Goal: Task Accomplishment & Management: Complete application form

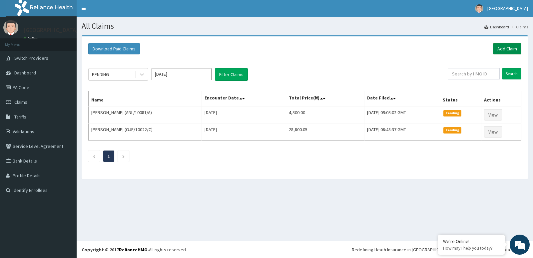
click at [503, 50] on link "Add Claim" at bounding box center [507, 48] width 28 height 11
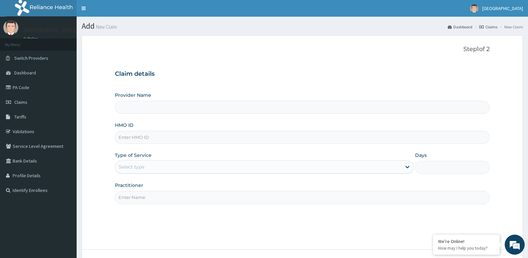
click at [169, 139] on input "HMO ID" at bounding box center [302, 137] width 375 height 13
paste input "DTI/10074/B"
type input "DTI/10074/B"
type input "[GEOGRAPHIC_DATA]"
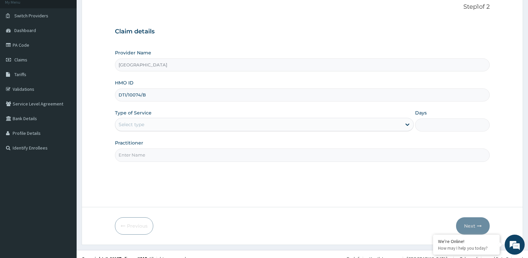
scroll to position [51, 0]
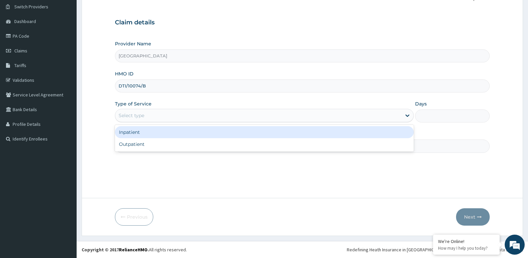
click at [162, 113] on div "Select type" at bounding box center [258, 115] width 286 height 11
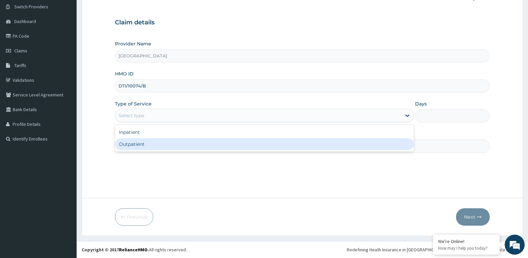
click at [154, 144] on div "Outpatient" at bounding box center [264, 144] width 299 height 12
type input "1"
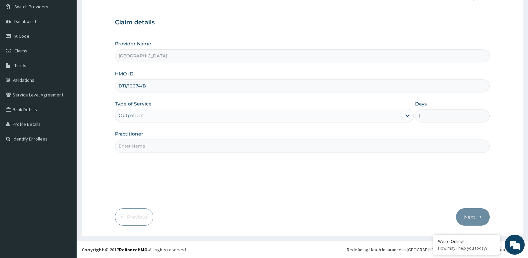
click at [154, 144] on input "Practitioner" at bounding box center [302, 145] width 375 height 13
type input "DR ISAAC ADEYEMO"
click at [478, 219] on button "Next" at bounding box center [473, 216] width 34 height 17
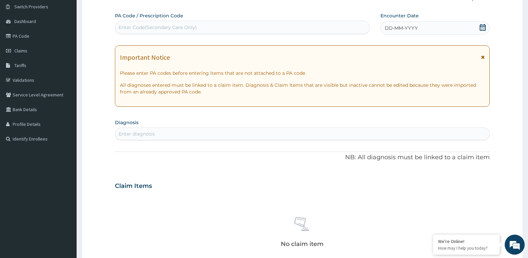
drag, startPoint x: 456, startPoint y: 27, endPoint x: 452, endPoint y: 33, distance: 8.1
click at [455, 28] on div "DD-MM-YYYY" at bounding box center [435, 27] width 109 height 13
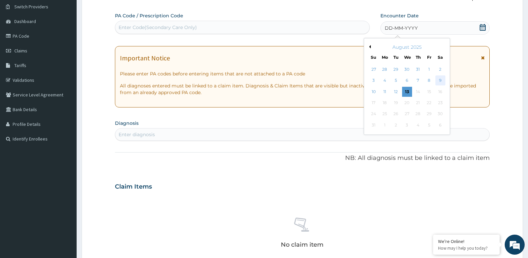
click at [440, 80] on div "9" at bounding box center [440, 81] width 10 height 10
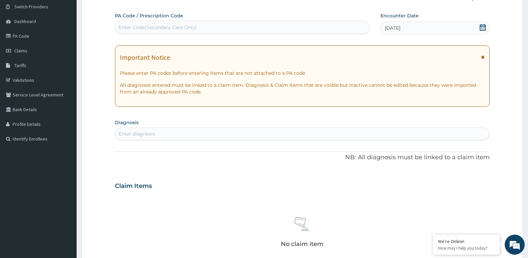
click at [176, 133] on div "Enter diagnosis" at bounding box center [302, 133] width 374 height 11
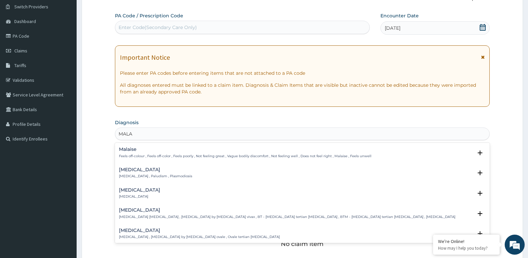
type input "MALAR"
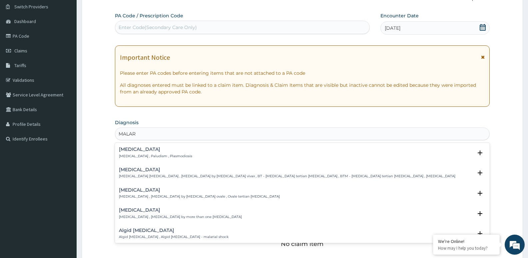
click at [151, 153] on div "Malaria Malaria , Paludism , Plasmodiosis" at bounding box center [155, 153] width 73 height 12
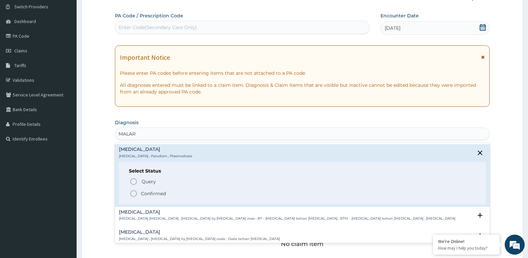
click at [155, 195] on p "Confirmed" at bounding box center [153, 193] width 25 height 7
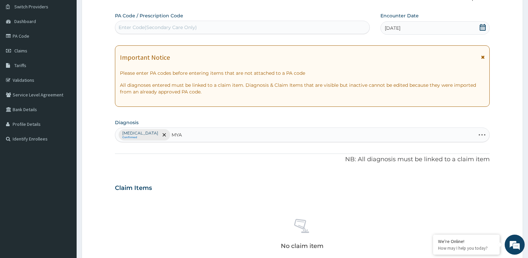
type input "MYAL"
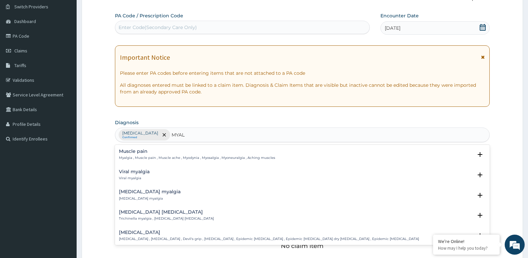
click at [151, 154] on h4 "Muscle pain" at bounding box center [197, 151] width 156 height 5
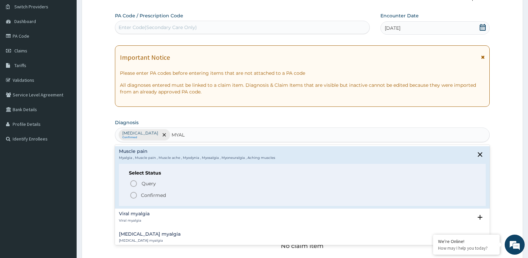
click at [151, 194] on p "Confirmed" at bounding box center [153, 195] width 25 height 7
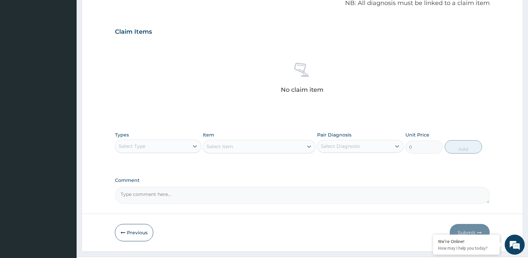
scroll to position [223, 0]
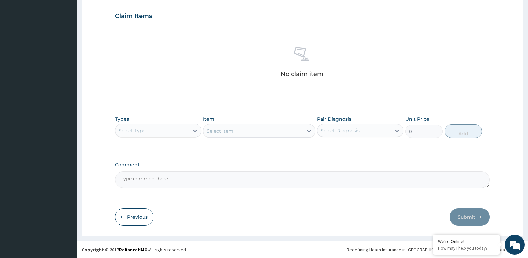
click at [172, 133] on div "Select Type" at bounding box center [152, 130] width 74 height 11
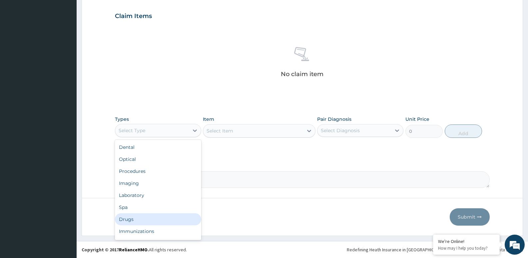
drag, startPoint x: 147, startPoint y: 216, endPoint x: 175, endPoint y: 187, distance: 40.5
click at [147, 216] on div "Drugs" at bounding box center [158, 219] width 86 height 12
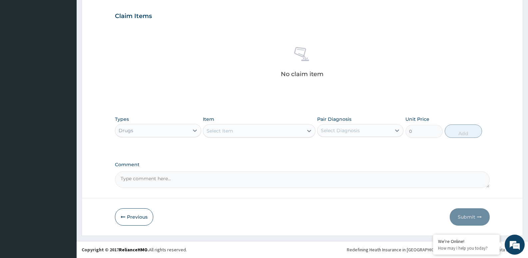
click at [211, 130] on div "Select Item" at bounding box center [220, 130] width 27 height 7
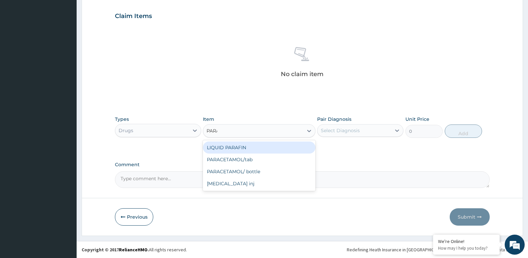
type input "PARAC"
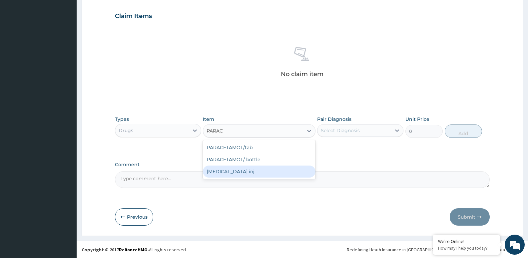
click at [213, 172] on div "PARACETAMOL inj" at bounding box center [259, 171] width 112 height 12
type input "300"
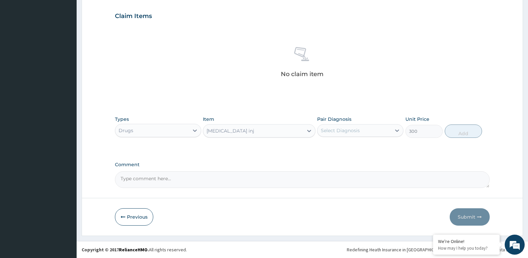
click at [369, 130] on div "Select Diagnosis" at bounding box center [355, 130] width 74 height 11
click at [350, 158] on label "Muscle pain" at bounding box center [342, 160] width 29 height 7
checkbox input "true"
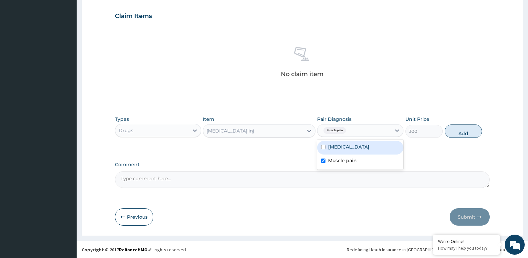
click at [350, 148] on div "Malaria" at bounding box center [360, 148] width 86 height 14
checkbox input "true"
click at [462, 133] on button "Add" at bounding box center [463, 130] width 37 height 13
type input "0"
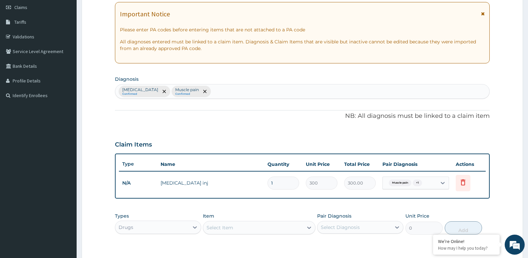
scroll to position [91, 0]
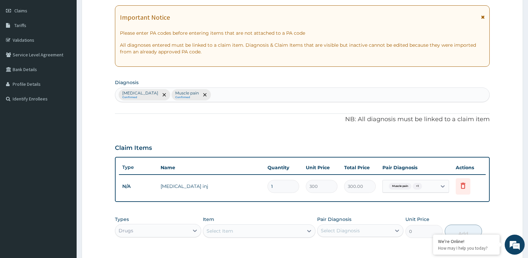
type input "0.00"
type input "25"
type input "7500.00"
type input "2"
type input "600.00"
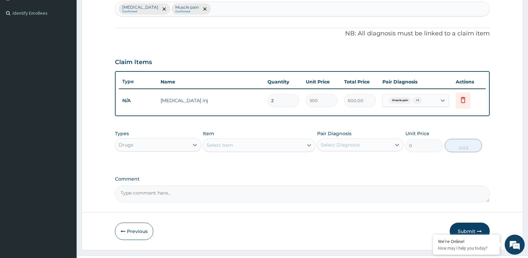
scroll to position [191, 0]
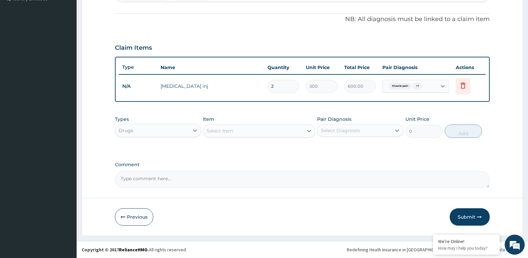
type input "2"
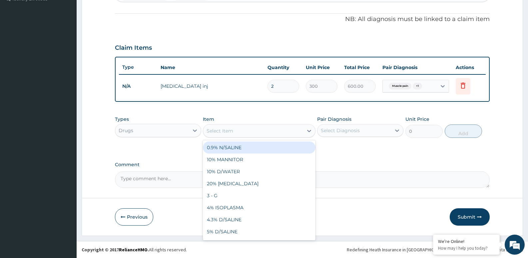
click at [214, 132] on div "Select Item" at bounding box center [220, 130] width 27 height 7
type input "ACT"
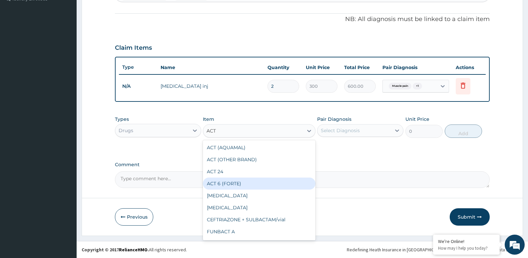
click at [216, 186] on div "ACT 6 (FORTE)" at bounding box center [259, 183] width 112 height 12
type input "1400"
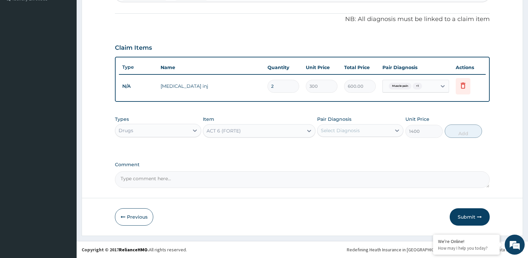
click at [338, 126] on div "Select Diagnosis" at bounding box center [355, 130] width 74 height 11
drag, startPoint x: 335, startPoint y: 145, endPoint x: 360, endPoint y: 142, distance: 25.5
click at [335, 145] on label "[MEDICAL_DATA]" at bounding box center [348, 146] width 41 height 7
checkbox input "true"
click at [457, 130] on button "Add" at bounding box center [463, 130] width 37 height 13
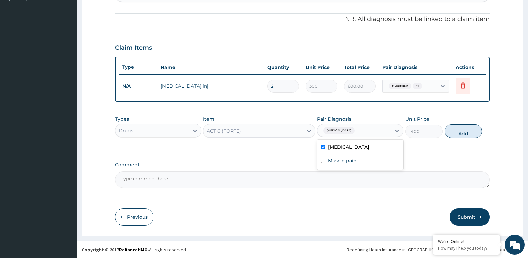
type input "0"
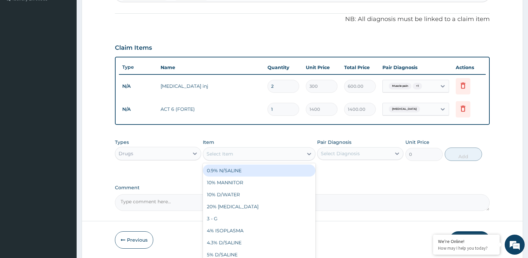
click at [225, 158] on div "Select Item" at bounding box center [253, 153] width 100 height 11
type input "DICL"
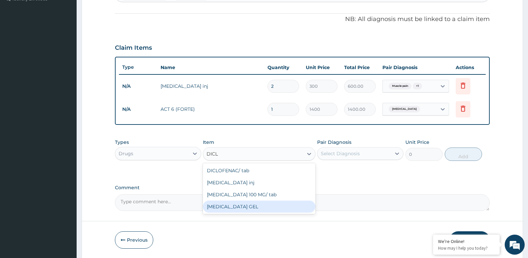
drag, startPoint x: 240, startPoint y: 207, endPoint x: 287, endPoint y: 189, distance: 49.6
click at [243, 207] on div "[MEDICAL_DATA] GEL" at bounding box center [259, 206] width 112 height 12
type input "1000"
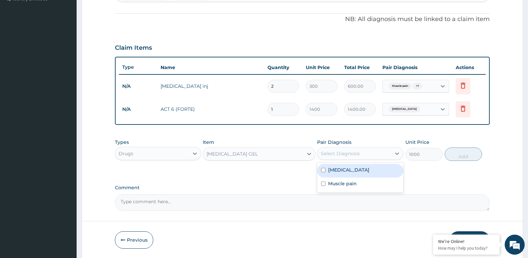
click at [367, 153] on div "Select Diagnosis" at bounding box center [355, 153] width 74 height 11
drag, startPoint x: 353, startPoint y: 182, endPoint x: 397, endPoint y: 166, distance: 47.0
click at [354, 181] on label "Muscle pain" at bounding box center [342, 183] width 29 height 7
checkbox input "true"
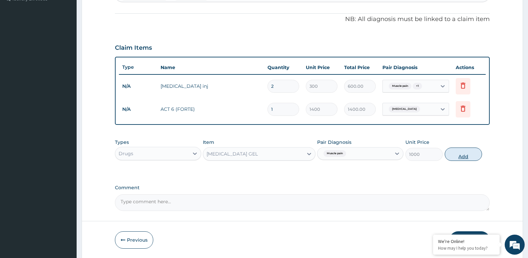
click at [469, 157] on button "Add" at bounding box center [463, 153] width 37 height 13
type input "0"
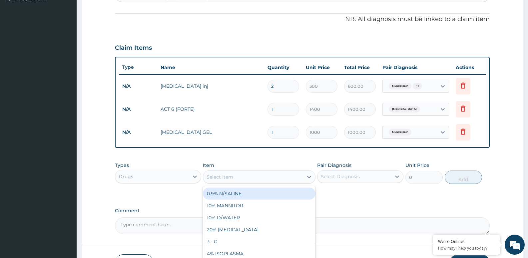
click at [280, 179] on div "Select Item" at bounding box center [253, 176] width 100 height 11
type input "DICL"
drag, startPoint x: 247, startPoint y: 199, endPoint x: 253, endPoint y: 196, distance: 6.1
click at [250, 197] on div "DICLOFENAC/ tab" at bounding box center [259, 193] width 112 height 12
type input "50"
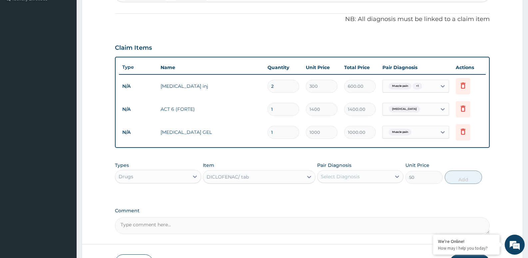
click at [338, 183] on div "Pair Diagnosis Select Diagnosis" at bounding box center [360, 173] width 86 height 22
click at [341, 177] on div "Select Diagnosis" at bounding box center [340, 176] width 39 height 7
click at [337, 194] on label "[MEDICAL_DATA]" at bounding box center [348, 192] width 41 height 7
checkbox input "true"
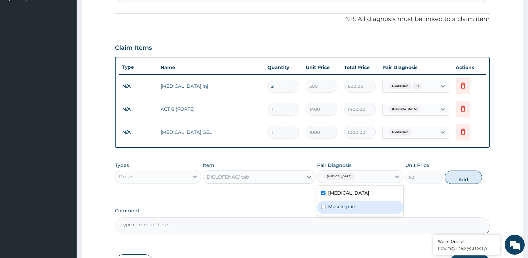
click at [336, 205] on label "Muscle pain" at bounding box center [342, 206] width 29 height 7
checkbox input "true"
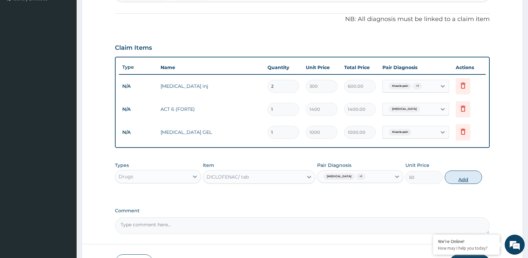
click at [456, 177] on button "Add" at bounding box center [463, 176] width 37 height 13
type input "0"
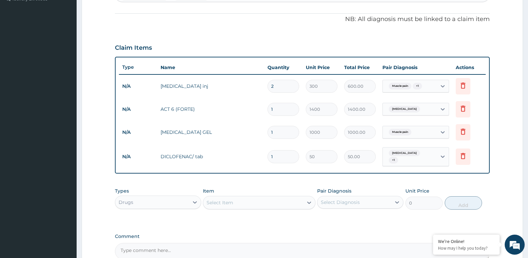
type input "10"
type input "500.00"
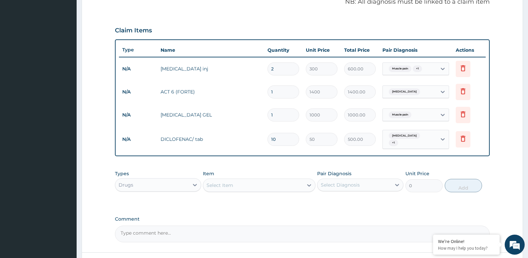
scroll to position [258, 0]
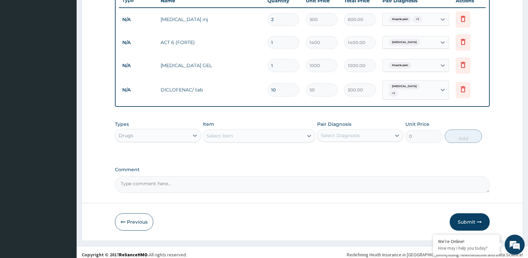
type input "10"
click at [218, 132] on div "Select Item" at bounding box center [220, 135] width 27 height 7
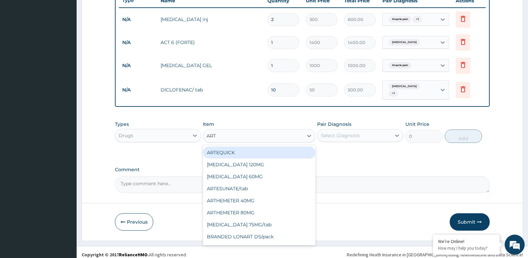
type input "AR"
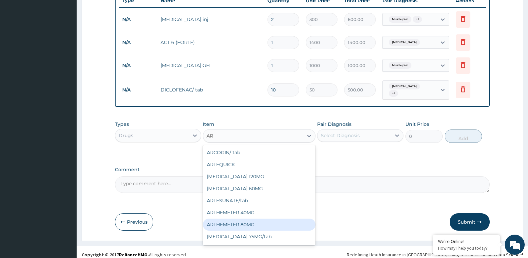
click at [246, 221] on div "ARTHEMETER 80MG" at bounding box center [259, 224] width 112 height 12
type input "500"
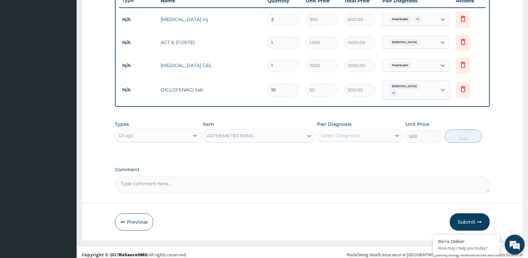
click at [353, 132] on div "Select Diagnosis" at bounding box center [340, 135] width 39 height 7
click at [343, 151] on label "[MEDICAL_DATA]" at bounding box center [348, 151] width 41 height 7
checkbox input "true"
click at [461, 136] on button "Add" at bounding box center [463, 135] width 37 height 13
type input "0"
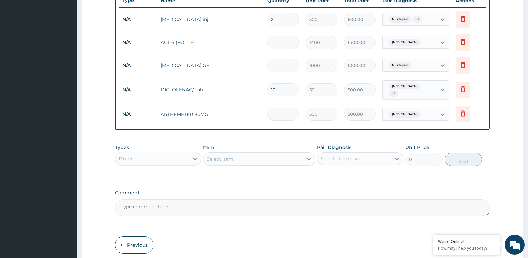
type input "0.00"
type input "2"
type input "1000.00"
type input "2"
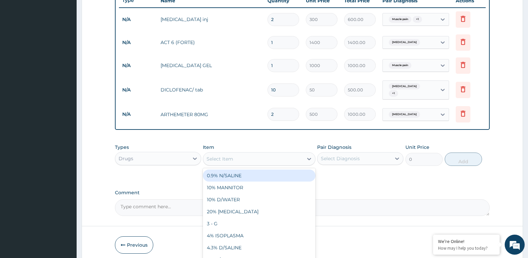
click at [219, 155] on div "Select Item" at bounding box center [220, 158] width 27 height 7
type input "SYR"
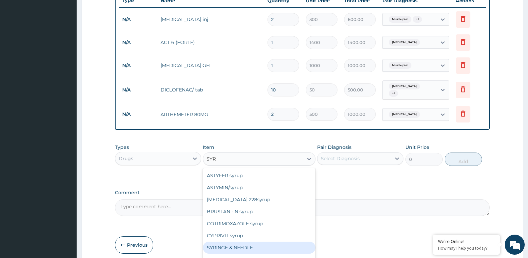
click at [244, 241] on div "SYRINGE & NEEDLE" at bounding box center [259, 247] width 112 height 12
type input "50"
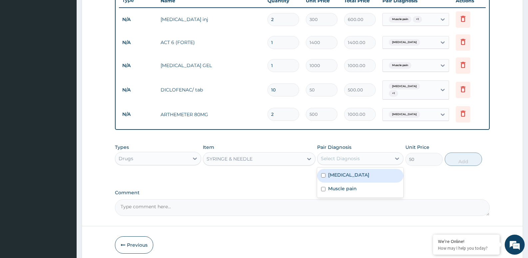
click at [384, 153] on div "Select Diagnosis" at bounding box center [355, 158] width 74 height 11
click at [371, 169] on div "[MEDICAL_DATA]" at bounding box center [360, 176] width 86 height 14
checkbox input "true"
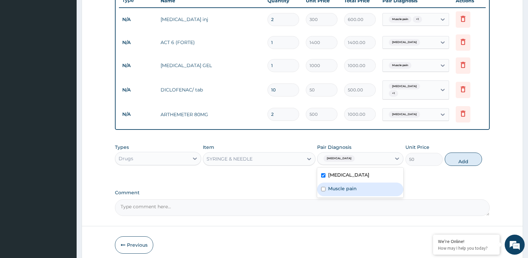
drag, startPoint x: 366, startPoint y: 180, endPoint x: 403, endPoint y: 167, distance: 39.9
click at [367, 182] on div "Muscle pain" at bounding box center [360, 189] width 86 height 14
checkbox input "true"
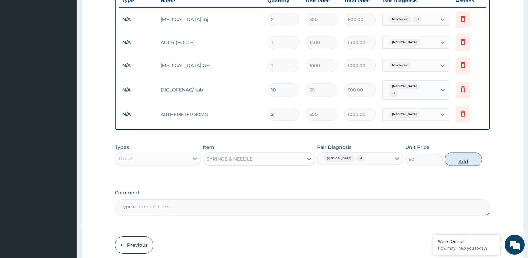
click at [458, 156] on button "Add" at bounding box center [463, 158] width 37 height 13
type input "0"
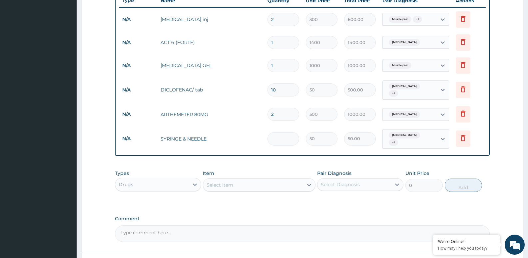
type input "0.00"
type input "2"
type input "100.00"
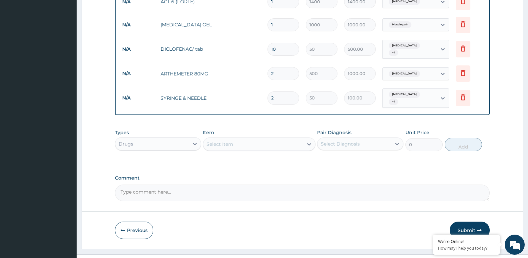
scroll to position [306, 0]
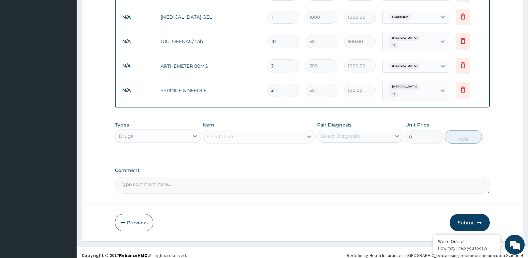
type input "2"
click at [457, 214] on button "Submit" at bounding box center [470, 222] width 40 height 17
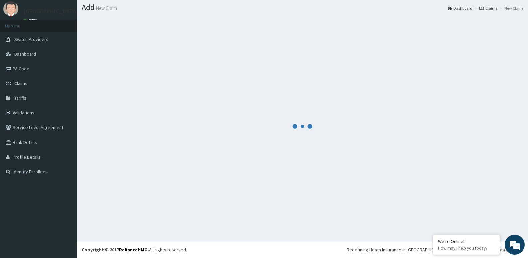
scroll to position [19, 0]
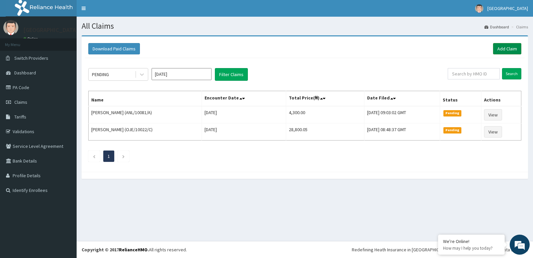
click at [503, 48] on link "Add Claim" at bounding box center [507, 48] width 28 height 11
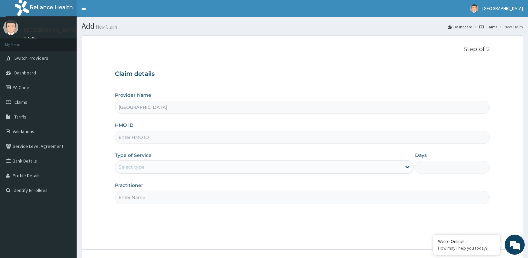
click at [137, 138] on input "HMO ID" at bounding box center [302, 137] width 375 height 13
paste input "DTI/10073/D"
type input "DTI/10073/D"
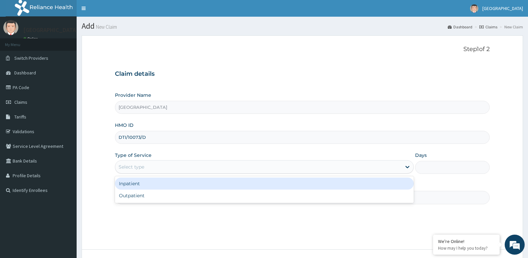
click at [141, 168] on div "Select type" at bounding box center [132, 166] width 26 height 7
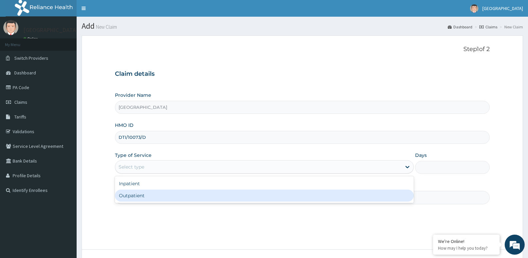
click at [133, 191] on div "Outpatient" at bounding box center [264, 195] width 299 height 12
type input "1"
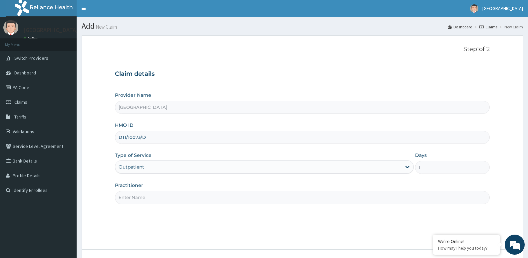
click at [146, 193] on input "Practitioner" at bounding box center [302, 197] width 375 height 13
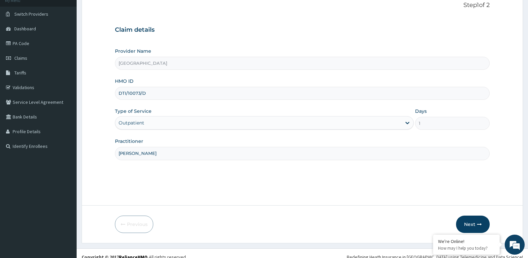
scroll to position [51, 0]
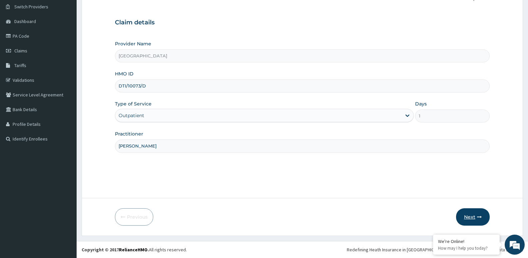
type input "[PERSON_NAME]"
click at [468, 212] on button "Next" at bounding box center [473, 216] width 34 height 17
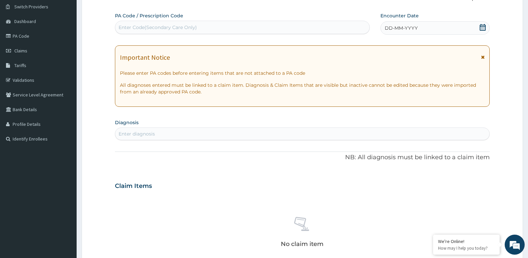
click at [405, 30] on span "DD-MM-YYYY" at bounding box center [401, 28] width 33 height 7
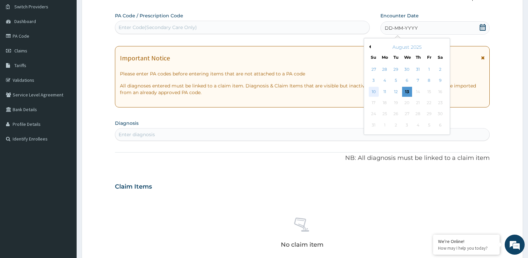
click at [370, 88] on div "10" at bounding box center [374, 92] width 10 height 10
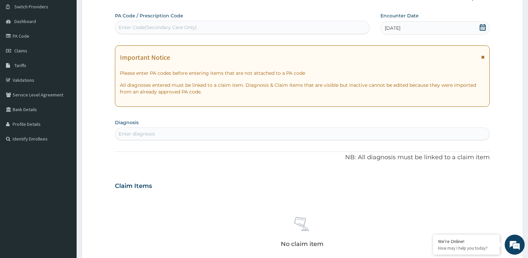
click at [132, 129] on div "Enter diagnosis" at bounding box center [302, 133] width 374 height 11
type input "MALAR"
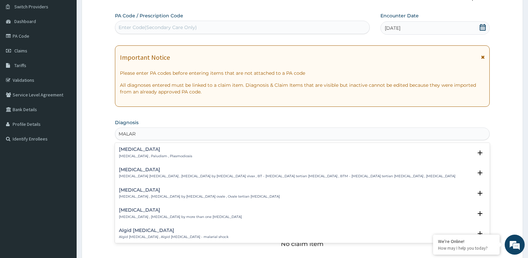
click at [159, 156] on p "Malaria , Paludism , Plasmodiosis" at bounding box center [155, 156] width 73 height 5
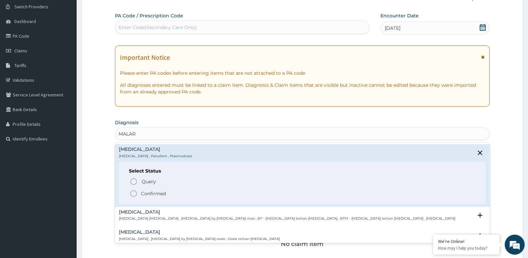
click at [158, 193] on p "Confirmed" at bounding box center [153, 193] width 25 height 7
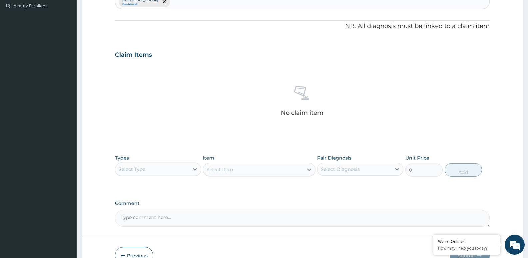
scroll to position [185, 0]
click at [128, 166] on div "Select Type" at bounding box center [132, 168] width 27 height 7
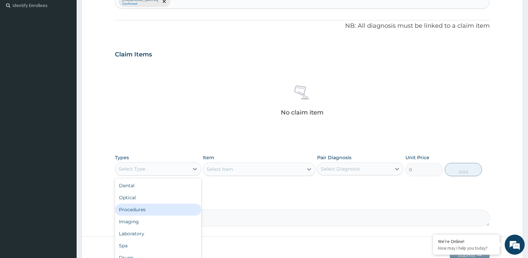
drag, startPoint x: 136, startPoint y: 208, endPoint x: 154, endPoint y: 192, distance: 25.0
click at [136, 207] on div "Procedures" at bounding box center [158, 209] width 86 height 12
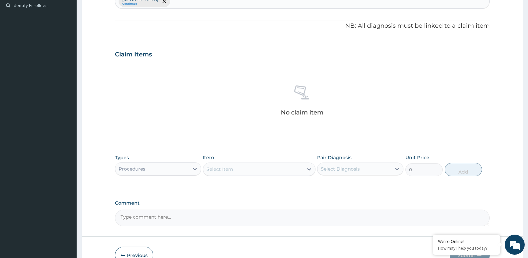
click at [207, 164] on div "Select Item" at bounding box center [253, 169] width 100 height 11
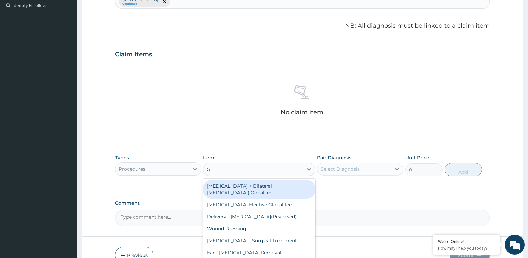
type input "GP"
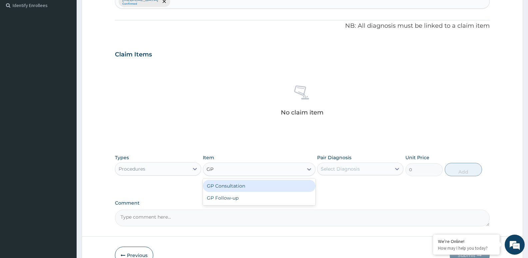
click at [232, 183] on div "GP Consultation" at bounding box center [259, 186] width 112 height 12
type input "1500"
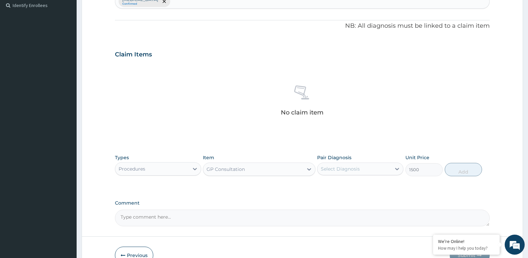
click at [343, 171] on div "Select Diagnosis" at bounding box center [340, 168] width 39 height 7
click at [341, 182] on label "[MEDICAL_DATA]" at bounding box center [348, 185] width 41 height 7
checkbox input "true"
click at [460, 170] on button "Add" at bounding box center [463, 169] width 37 height 13
type input "0"
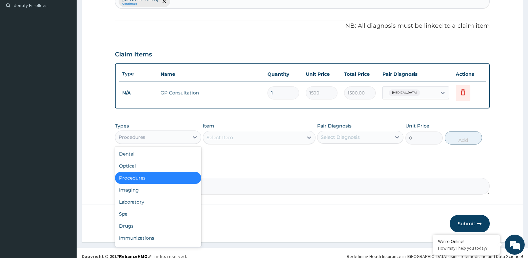
click at [167, 134] on div "Procedures" at bounding box center [152, 137] width 74 height 11
click at [127, 205] on div "Laboratory" at bounding box center [158, 202] width 86 height 12
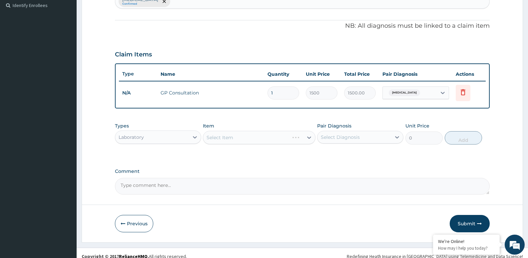
click at [251, 136] on div "Select Item" at bounding box center [259, 137] width 112 height 13
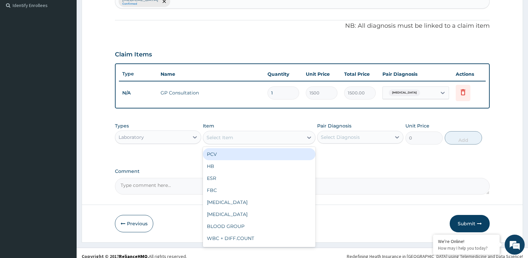
click at [263, 137] on div "Select Item" at bounding box center [253, 137] width 100 height 11
type input "MP"
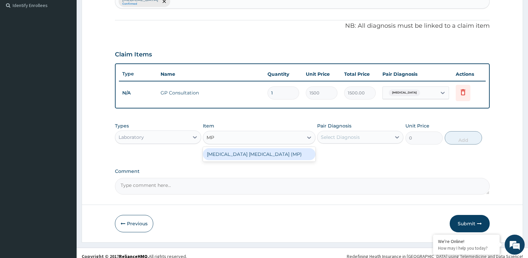
click at [263, 153] on div "[MEDICAL_DATA] [MEDICAL_DATA] (MP)" at bounding box center [259, 154] width 112 height 12
type input "800"
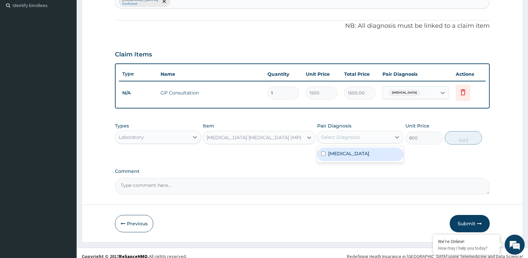
click at [338, 135] on div "Select Diagnosis" at bounding box center [340, 137] width 39 height 7
click at [330, 154] on label "[MEDICAL_DATA]" at bounding box center [348, 153] width 41 height 7
checkbox input "true"
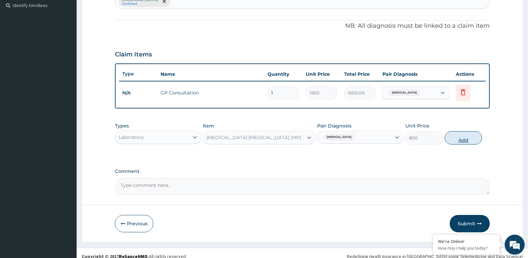
click at [468, 135] on button "Add" at bounding box center [463, 137] width 37 height 13
type input "0"
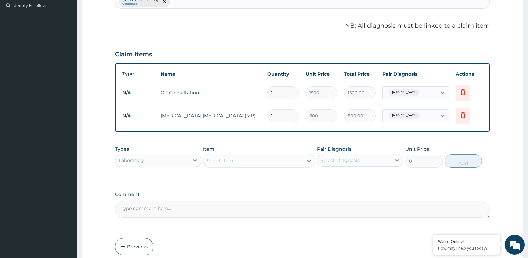
click at [133, 157] on div "Laboratory" at bounding box center [131, 160] width 25 height 7
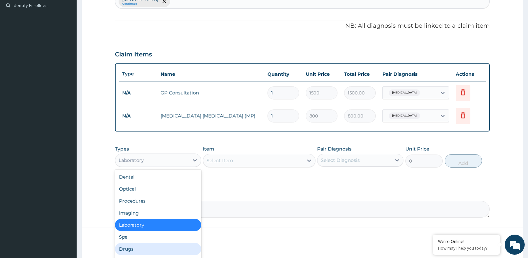
click at [125, 247] on div "Drugs" at bounding box center [158, 249] width 86 height 12
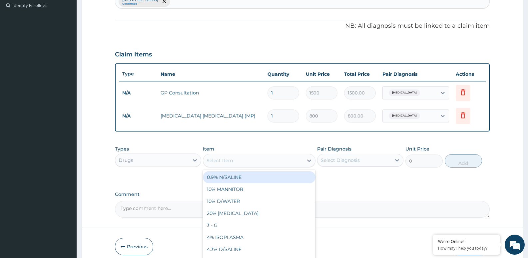
click at [225, 157] on div "Select Item" at bounding box center [220, 160] width 27 height 7
type input "PARA"
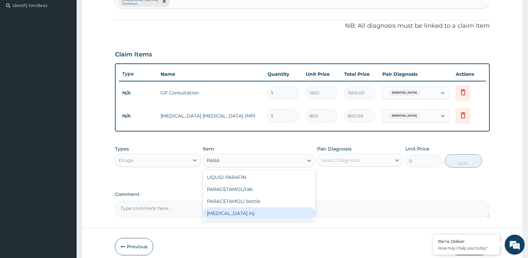
click at [226, 214] on div "[MEDICAL_DATA] inj" at bounding box center [259, 213] width 112 height 12
type input "300"
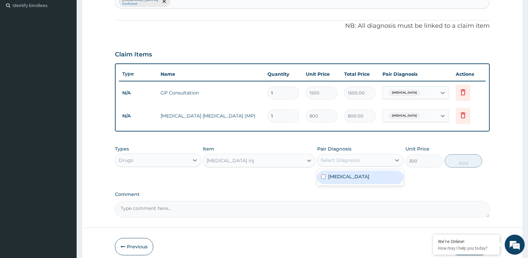
click at [336, 161] on div "Select Diagnosis" at bounding box center [340, 160] width 39 height 7
click at [338, 179] on label "[MEDICAL_DATA]" at bounding box center [348, 176] width 41 height 7
checkbox input "true"
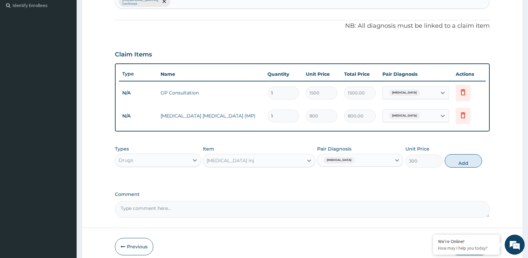
drag, startPoint x: 471, startPoint y: 160, endPoint x: 451, endPoint y: 162, distance: 19.8
click at [469, 160] on button "Add" at bounding box center [463, 160] width 37 height 13
type input "0"
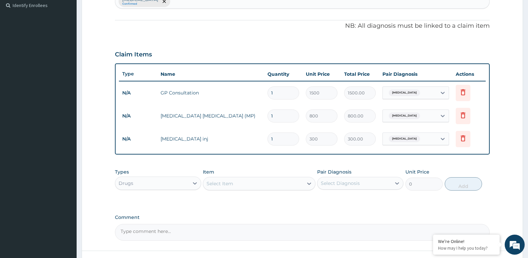
type input "0.00"
type input "2"
type input "600.00"
type input "2"
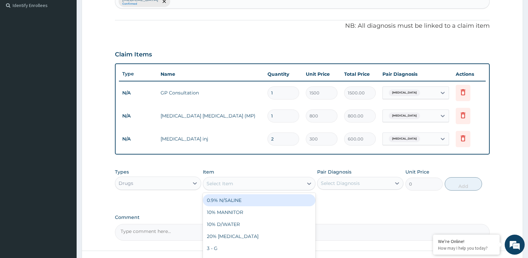
click at [249, 185] on div "Select Item" at bounding box center [253, 183] width 100 height 11
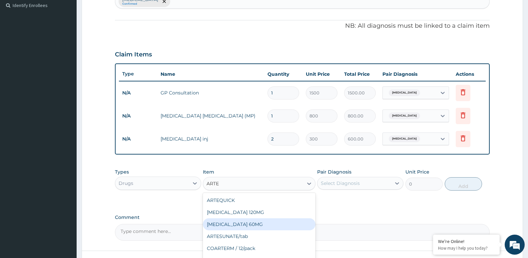
type input "ART"
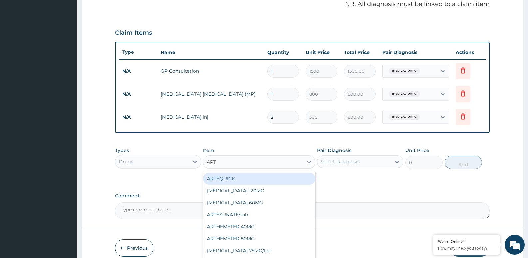
scroll to position [237, 0]
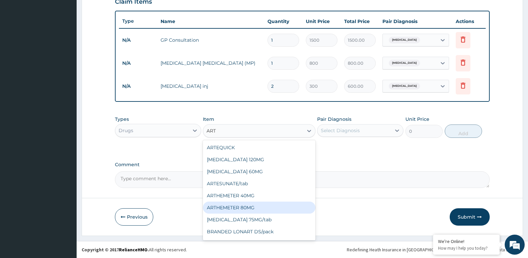
click at [265, 210] on div "ARTHEMETER 80MG" at bounding box center [259, 207] width 112 height 12
type input "500"
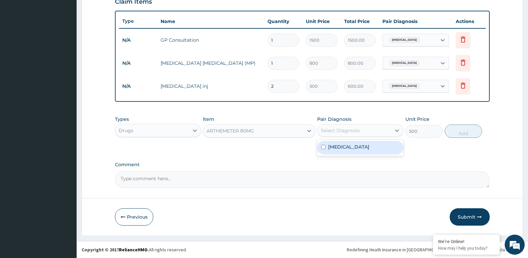
click at [360, 129] on div "Select Diagnosis" at bounding box center [355, 130] width 74 height 11
click at [351, 153] on div "Malaria" at bounding box center [360, 147] width 86 height 16
drag, startPoint x: 351, startPoint y: 152, endPoint x: 363, endPoint y: 150, distance: 12.9
click at [351, 151] on div "Malaria" at bounding box center [360, 148] width 86 height 14
checkbox input "true"
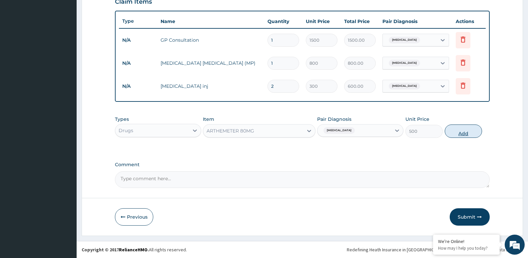
click at [475, 128] on button "Add" at bounding box center [463, 130] width 37 height 13
type input "0"
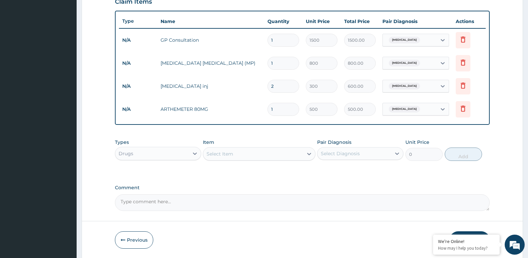
type input "0.00"
type input "6"
type input "3000.00"
type input "6"
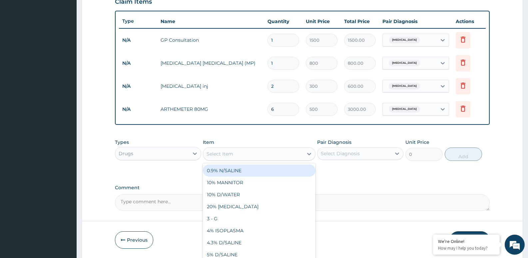
click at [214, 147] on div "Select Item" at bounding box center [259, 153] width 112 height 13
type input "DICLO"
click at [220, 171] on div "DICLOFENAC/ tab" at bounding box center [259, 170] width 112 height 12
type input "50"
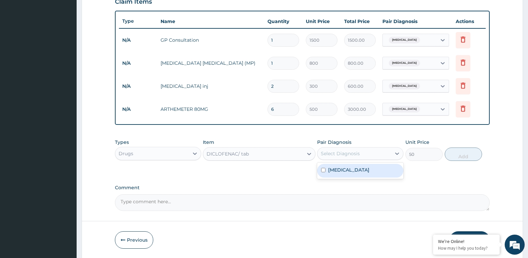
click at [318, 154] on div "Select Diagnosis" at bounding box center [355, 153] width 74 height 11
click at [326, 169] on div "[MEDICAL_DATA]" at bounding box center [360, 171] width 86 height 14
checkbox input "true"
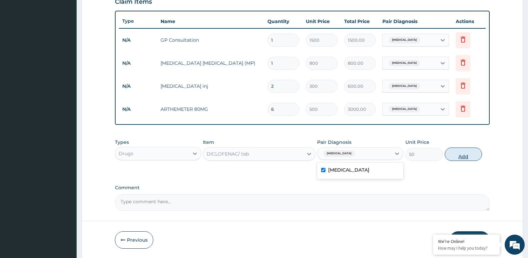
click at [456, 154] on button "Add" at bounding box center [463, 153] width 37 height 13
type input "0"
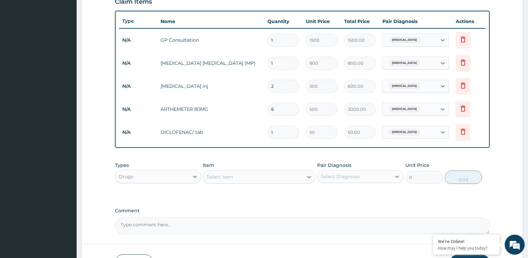
type input "10"
type input "500.00"
type input "10"
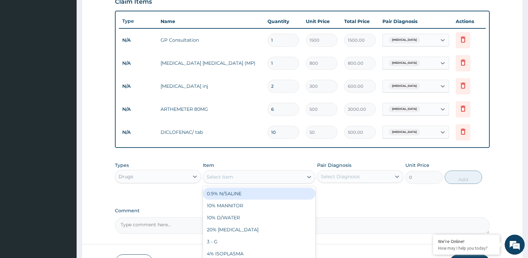
click at [227, 171] on div "Select Item" at bounding box center [253, 176] width 100 height 11
type input "SYRI"
click at [232, 191] on div "SYRINGE & NEEDLE" at bounding box center [259, 193] width 112 height 12
type input "50"
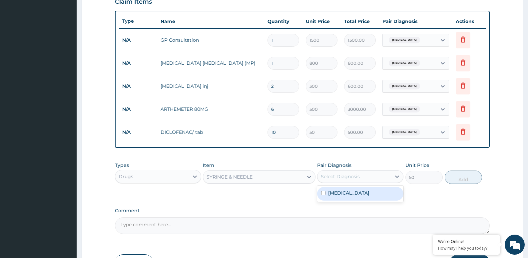
click at [323, 174] on div "Select Diagnosis" at bounding box center [340, 176] width 39 height 7
drag, startPoint x: 326, startPoint y: 195, endPoint x: 339, endPoint y: 192, distance: 13.5
click at [330, 195] on div "[MEDICAL_DATA]" at bounding box center [360, 194] width 86 height 14
checkbox input "true"
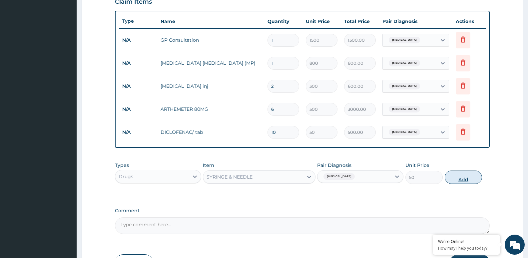
click at [459, 175] on button "Add" at bounding box center [463, 176] width 37 height 13
type input "0"
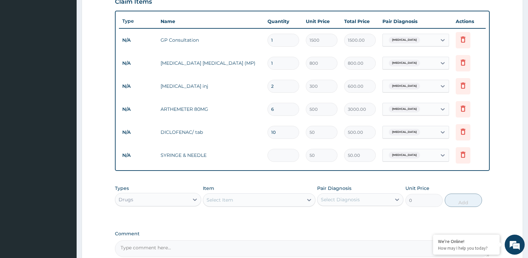
type input "0.00"
type input "4"
type input "200.00"
type input "4"
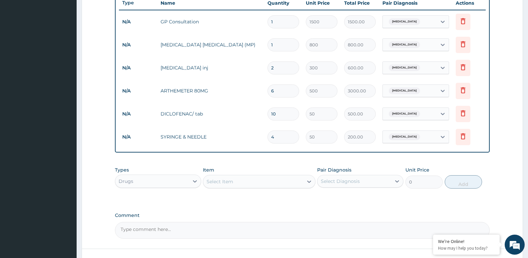
scroll to position [306, 0]
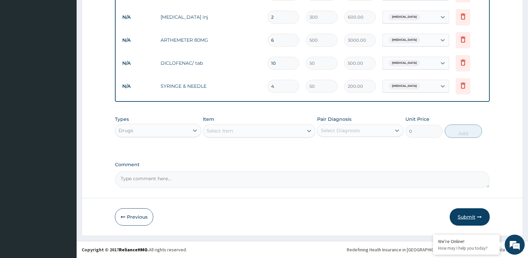
click at [471, 217] on button "Submit" at bounding box center [470, 216] width 40 height 17
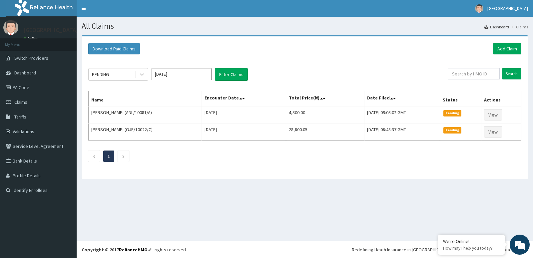
click at [497, 58] on div "Download Paid Claims Add Claim" at bounding box center [305, 49] width 440 height 18
click at [499, 44] on link "Add Claim" at bounding box center [507, 48] width 28 height 11
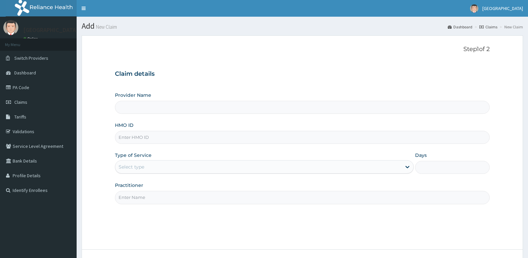
type input "[GEOGRAPHIC_DATA]"
click at [163, 133] on input "HMO ID" at bounding box center [302, 137] width 375 height 13
paste input "LTR/10335/F"
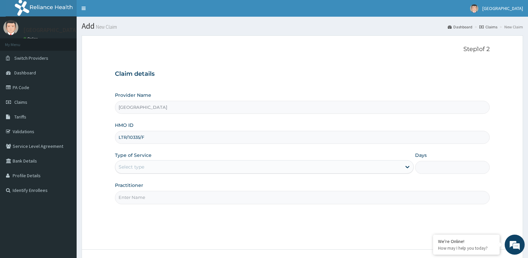
type input "LTR/10335/F"
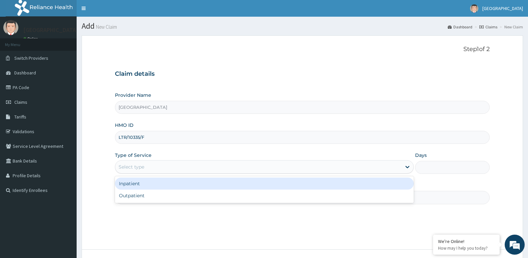
click at [163, 170] on div "Select type" at bounding box center [258, 166] width 286 height 11
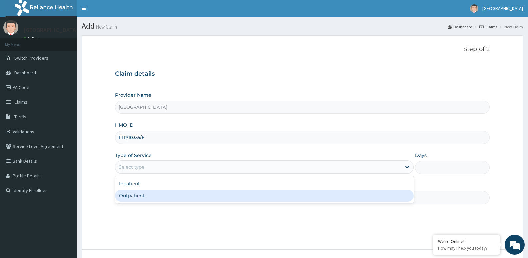
click at [154, 196] on div "Outpatient" at bounding box center [264, 195] width 299 height 12
type input "1"
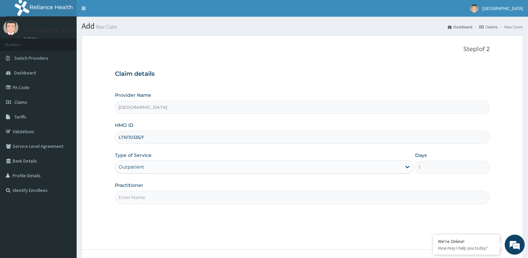
click at [154, 196] on input "Practitioner" at bounding box center [302, 197] width 375 height 13
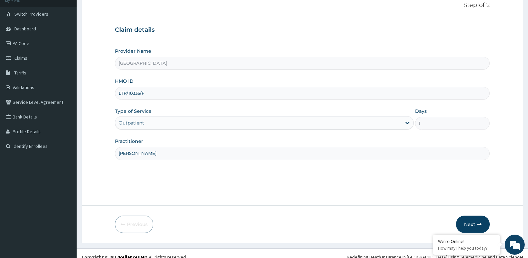
scroll to position [51, 0]
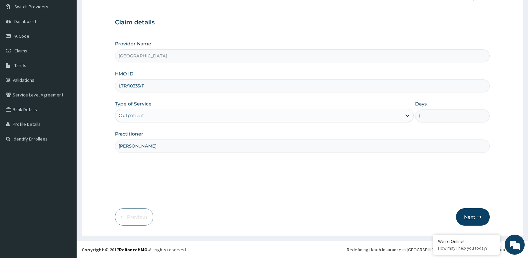
type input "DR ISAAC"
click at [478, 215] on icon "button" at bounding box center [479, 216] width 5 height 5
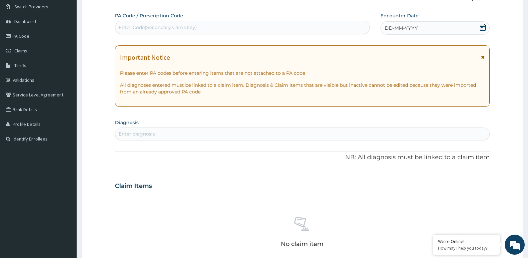
click at [397, 23] on div "DD-MM-YYYY" at bounding box center [435, 27] width 109 height 13
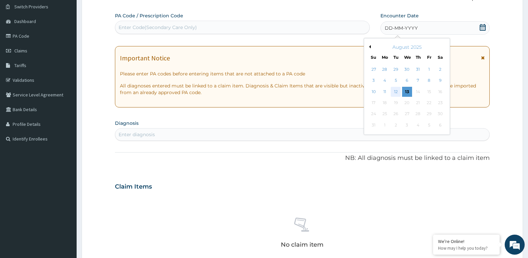
click at [397, 89] on div "12" at bounding box center [396, 92] width 10 height 10
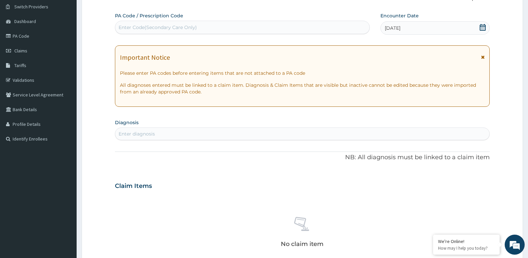
click at [137, 136] on div "Enter diagnosis" at bounding box center [137, 133] width 36 height 7
type input "MALAR"
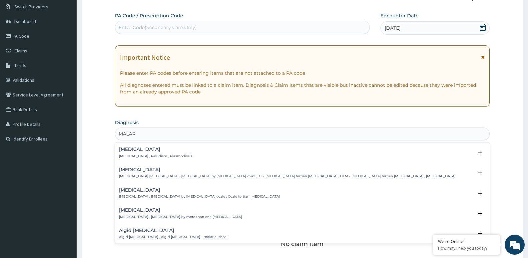
click at [125, 151] on h4 "[MEDICAL_DATA]" at bounding box center [155, 149] width 73 height 5
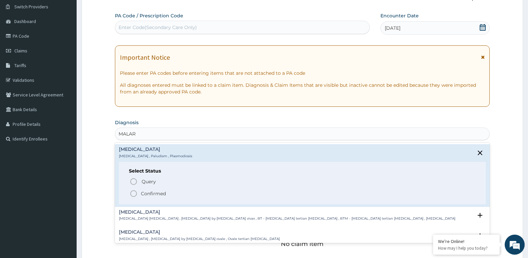
click at [149, 192] on p "Confirmed" at bounding box center [153, 193] width 25 height 7
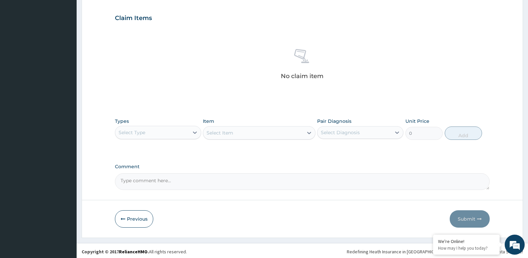
scroll to position [223, 0]
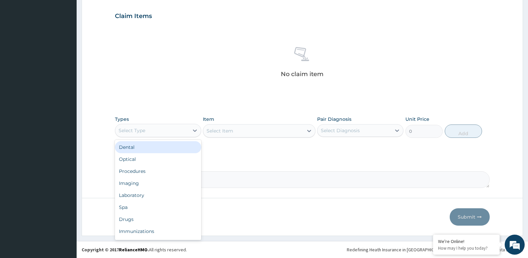
click at [151, 132] on div "Select Type" at bounding box center [152, 130] width 74 height 11
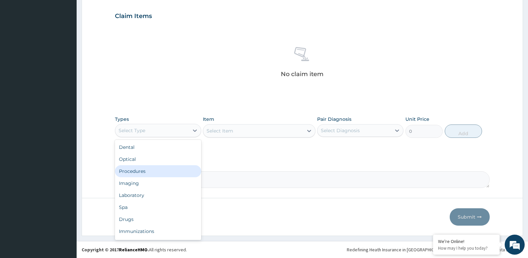
click at [147, 170] on div "Procedures" at bounding box center [158, 171] width 86 height 12
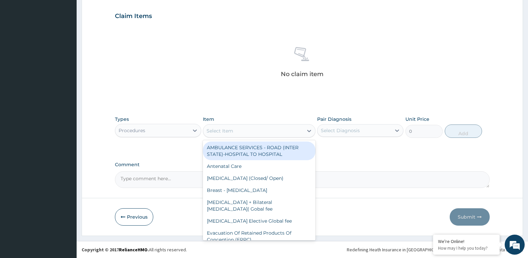
click at [221, 131] on div "Select Item" at bounding box center [220, 130] width 27 height 7
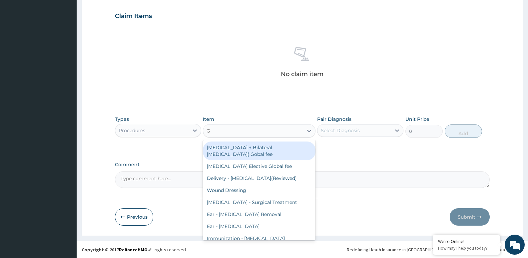
type input "GP"
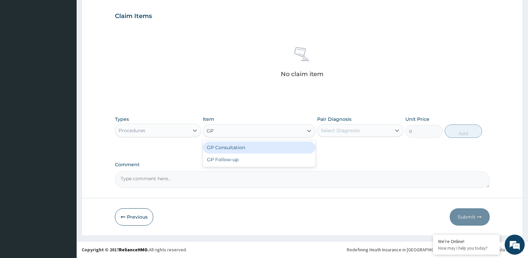
click at [236, 152] on div "GP Consultation" at bounding box center [259, 147] width 112 height 12
type input "1500"
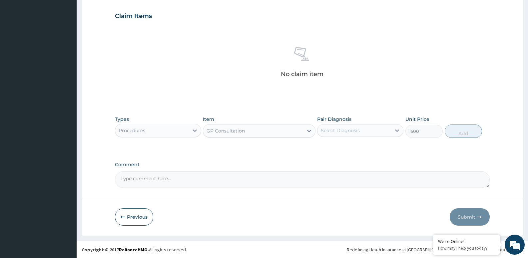
click at [368, 130] on div "Select Diagnosis" at bounding box center [355, 130] width 74 height 11
click at [360, 143] on div "[MEDICAL_DATA]" at bounding box center [360, 148] width 86 height 14
checkbox input "true"
click at [465, 132] on button "Add" at bounding box center [463, 130] width 37 height 13
type input "0"
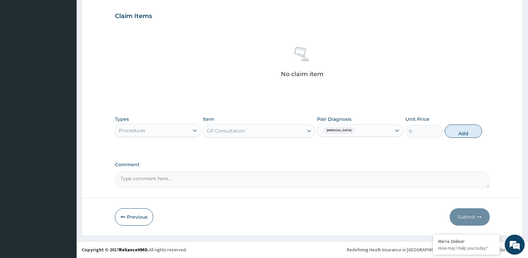
scroll to position [191, 0]
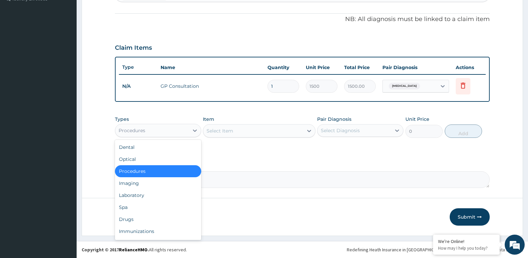
click at [139, 132] on div "Procedures" at bounding box center [132, 130] width 27 height 7
click at [129, 216] on div "Drugs" at bounding box center [158, 219] width 86 height 12
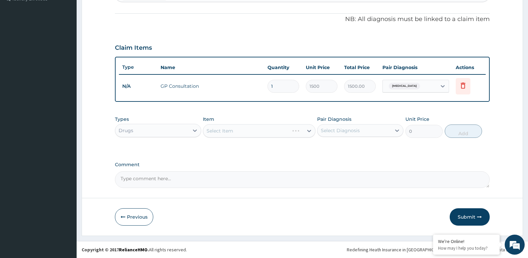
click at [218, 130] on div "Select Item" at bounding box center [259, 130] width 112 height 13
click at [218, 129] on div "Select Item" at bounding box center [220, 130] width 27 height 7
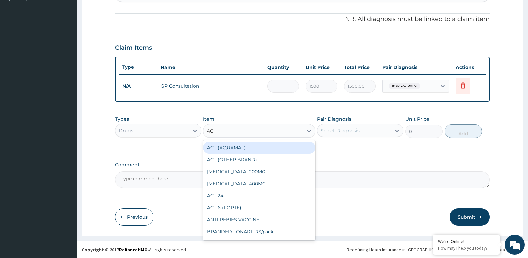
type input "ACT"
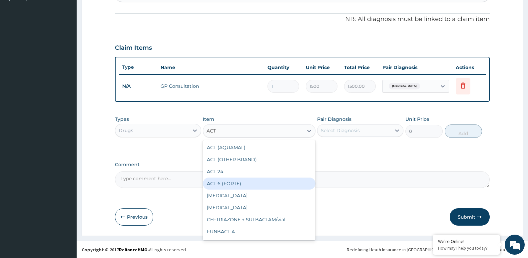
click at [227, 181] on div "ACT 6 (FORTE)" at bounding box center [259, 183] width 112 height 12
type input "1400"
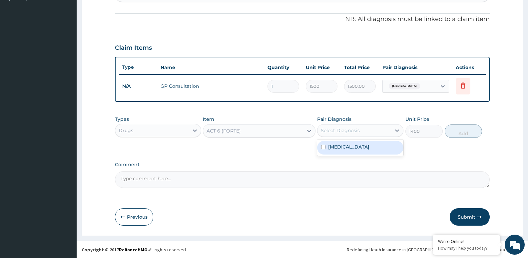
click at [340, 130] on div "Select Diagnosis" at bounding box center [340, 130] width 39 height 7
click at [338, 144] on label "Malaria" at bounding box center [348, 146] width 41 height 7
checkbox input "true"
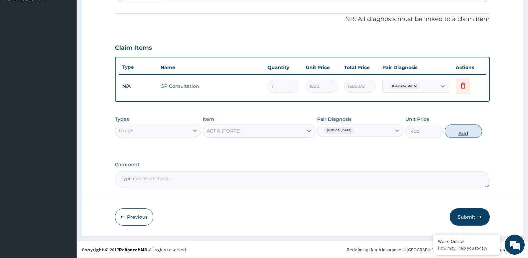
click at [452, 130] on button "Add" at bounding box center [463, 130] width 37 height 13
type input "0"
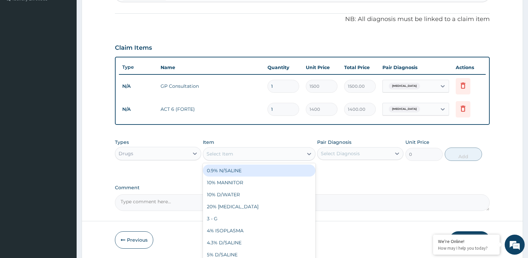
click at [276, 155] on div "Select Item" at bounding box center [253, 153] width 100 height 11
type input "PARACE"
click at [264, 166] on div "PARACETAMOL/tab" at bounding box center [259, 170] width 112 height 12
type input "20"
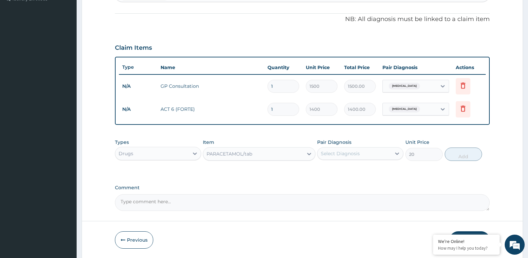
click at [344, 147] on div "Select Diagnosis" at bounding box center [360, 153] width 86 height 13
click at [338, 170] on label "[MEDICAL_DATA]" at bounding box center [348, 169] width 41 height 7
checkbox input "true"
click at [472, 157] on button "Add" at bounding box center [463, 153] width 37 height 13
type input "0"
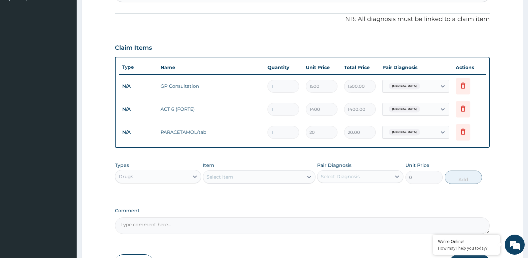
type input "0.00"
type input "3"
type input "60.00"
type input "30"
type input "600.00"
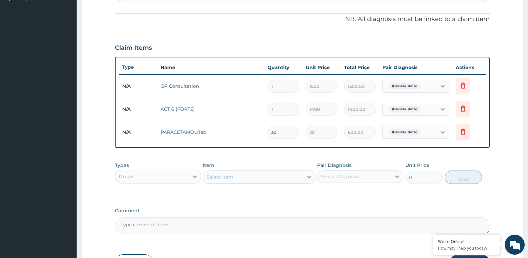
type input "30"
click at [166, 172] on div "Drugs" at bounding box center [152, 176] width 74 height 11
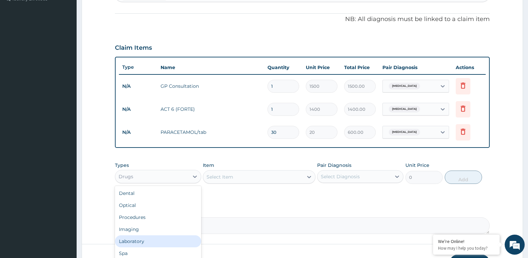
drag, startPoint x: 142, startPoint y: 237, endPoint x: 153, endPoint y: 221, distance: 19.2
click at [143, 236] on div "Laboratory" at bounding box center [158, 241] width 86 height 12
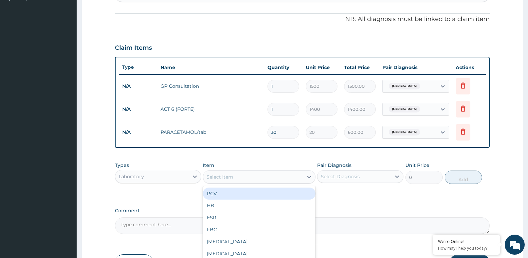
click at [244, 176] on div "Select Item" at bounding box center [253, 176] width 100 height 11
type input "MP"
click at [246, 194] on div "[MEDICAL_DATA] [MEDICAL_DATA] (MP)" at bounding box center [259, 193] width 112 height 12
type input "800"
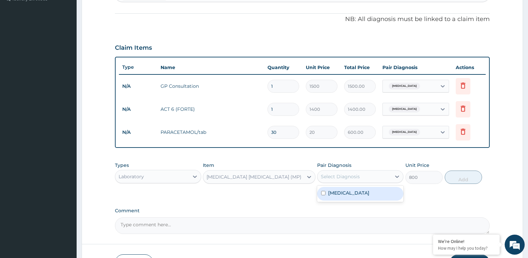
click at [337, 172] on div "Select Diagnosis" at bounding box center [355, 176] width 74 height 11
click at [339, 187] on div "Malaria" at bounding box center [360, 194] width 86 height 14
checkbox input "true"
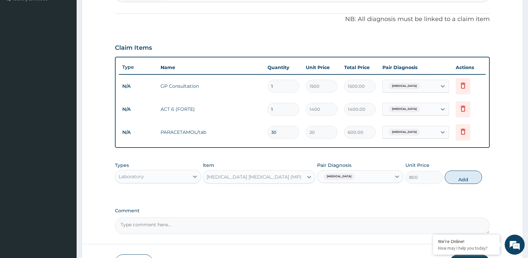
drag, startPoint x: 462, startPoint y: 179, endPoint x: 458, endPoint y: 179, distance: 3.7
click at [462, 179] on button "Add" at bounding box center [463, 176] width 37 height 13
type input "0"
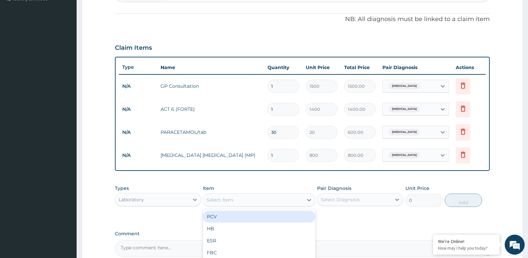
click at [208, 197] on div "Select Item" at bounding box center [220, 199] width 27 height 7
type input "PREG"
click at [226, 219] on div "PREGNANCY TEST" at bounding box center [259, 216] width 112 height 12
type input "700"
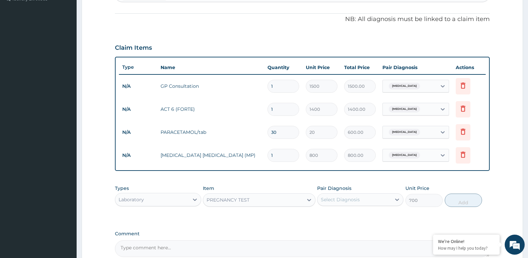
click at [364, 191] on div "Pair Diagnosis Select Diagnosis" at bounding box center [360, 196] width 86 height 22
click at [364, 195] on div "Select Diagnosis" at bounding box center [355, 199] width 74 height 11
click at [353, 213] on div "Malaria" at bounding box center [360, 217] width 86 height 14
checkbox input "true"
click at [452, 201] on button "Add" at bounding box center [463, 199] width 37 height 13
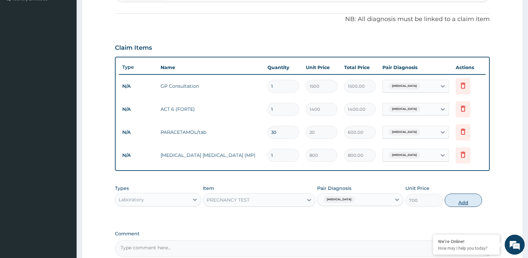
type input "0"
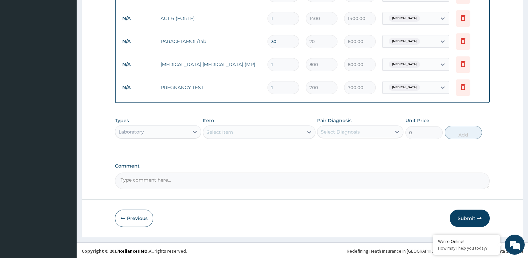
scroll to position [283, 0]
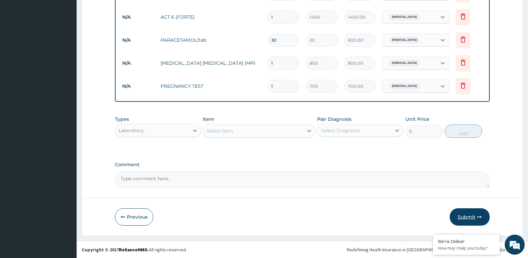
click at [465, 214] on button "Submit" at bounding box center [470, 216] width 40 height 17
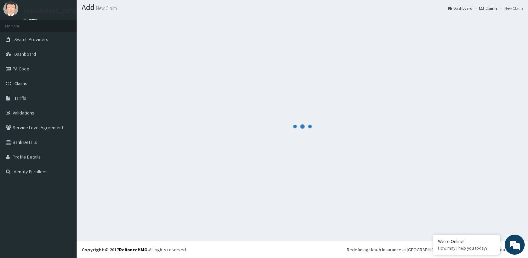
scroll to position [19, 0]
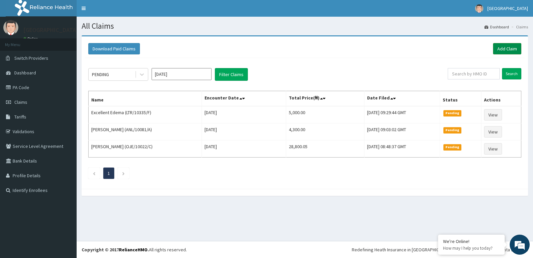
click at [503, 49] on link "Add Claim" at bounding box center [507, 48] width 28 height 11
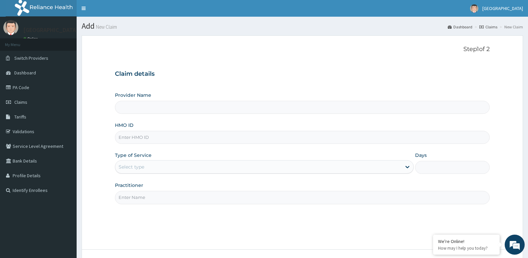
click at [141, 138] on input "HMO ID" at bounding box center [302, 137] width 375 height 13
paste input "LTR/10335/D"
type input "LTR/10335/D"
drag, startPoint x: 137, startPoint y: 176, endPoint x: 136, endPoint y: 168, distance: 7.7
click at [137, 172] on div "Provider Name HMO ID LTR/10335/D Type of Service Select type Days Practitioner" at bounding box center [302, 148] width 375 height 112
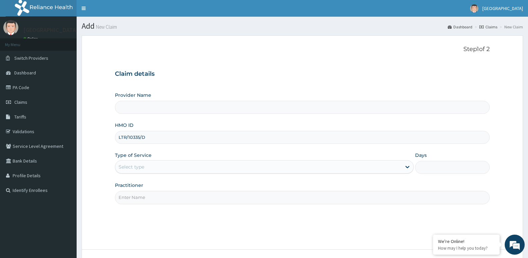
click at [136, 168] on div "Select type" at bounding box center [132, 166] width 26 height 7
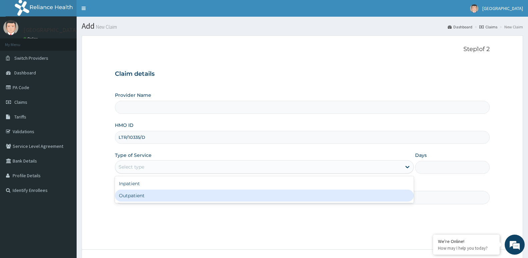
click at [141, 194] on div "Outpatient" at bounding box center [264, 195] width 299 height 12
type input "1"
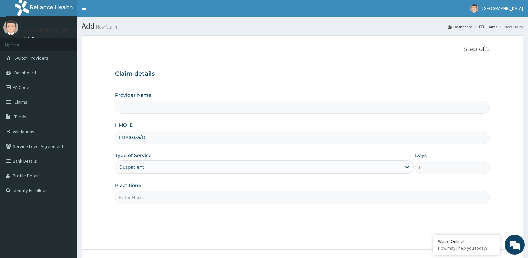
click at [141, 199] on input "Practitioner" at bounding box center [302, 197] width 375 height 13
type input "DR"
type input "[GEOGRAPHIC_DATA]"
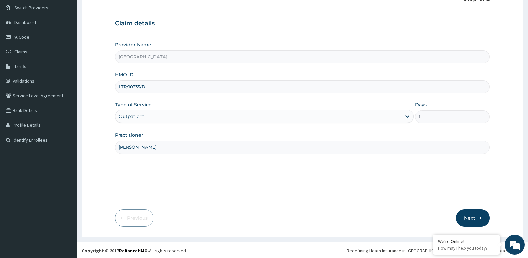
scroll to position [51, 0]
type input "DR ISAAC"
click at [475, 218] on button "Next" at bounding box center [473, 216] width 34 height 17
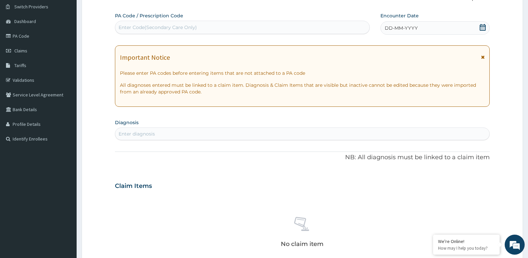
drag, startPoint x: 396, startPoint y: 28, endPoint x: 394, endPoint y: 31, distance: 4.2
click at [396, 29] on span "DD-MM-YYYY" at bounding box center [401, 28] width 33 height 7
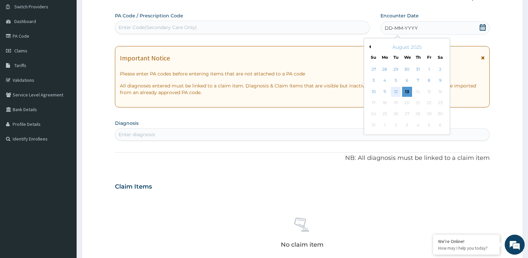
click at [396, 90] on div "12" at bounding box center [396, 92] width 10 height 10
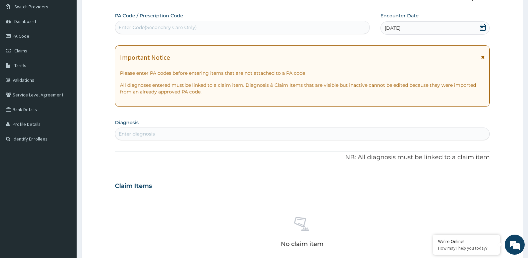
click at [174, 134] on div "Enter diagnosis" at bounding box center [302, 133] width 374 height 11
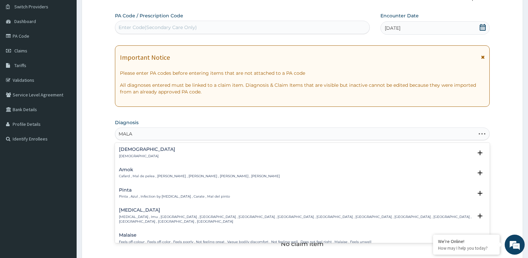
type input "MALAR"
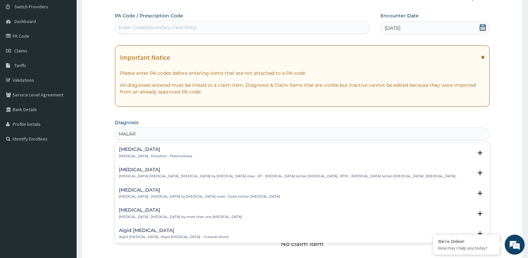
click at [159, 153] on div "Malaria Malaria , Paludism , Plasmodiosis" at bounding box center [155, 153] width 73 height 12
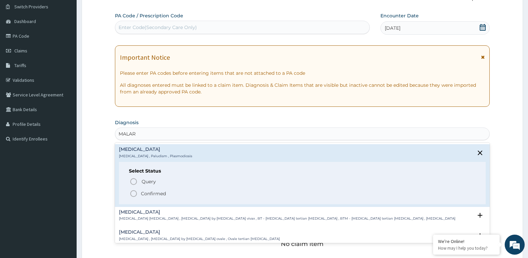
click at [153, 194] on p "Confirmed" at bounding box center [153, 193] width 25 height 7
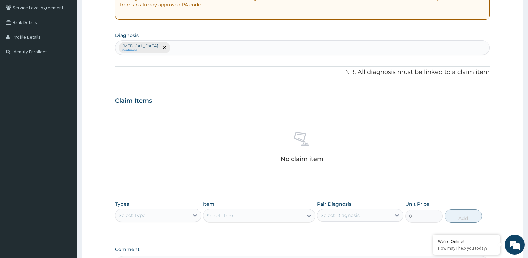
scroll to position [223, 0]
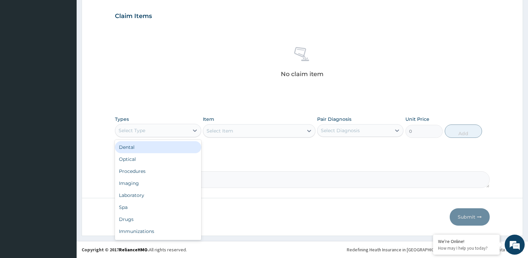
click at [178, 132] on div "Select Type" at bounding box center [152, 130] width 74 height 11
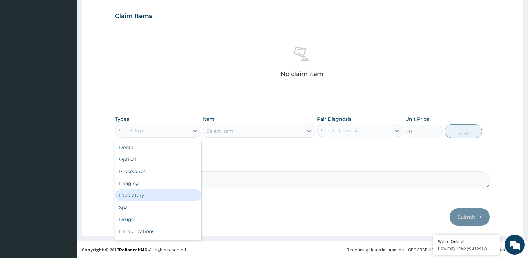
click at [156, 194] on div "Laboratory" at bounding box center [158, 195] width 86 height 12
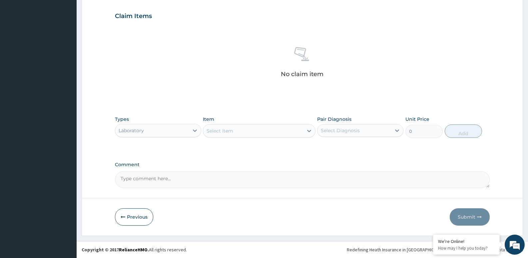
click at [218, 131] on div "Select Item" at bounding box center [220, 130] width 27 height 7
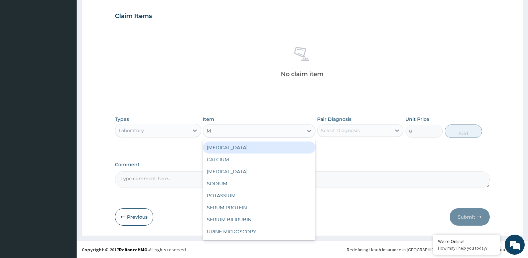
type input "MP"
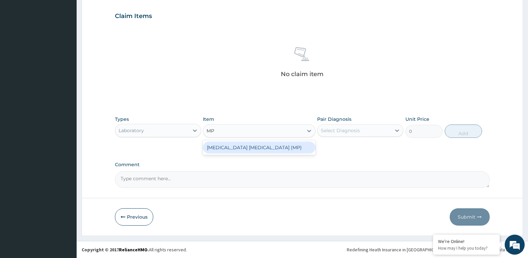
click at [237, 150] on div "MALARIA PARASITE (MP)" at bounding box center [259, 147] width 112 height 12
type input "800"
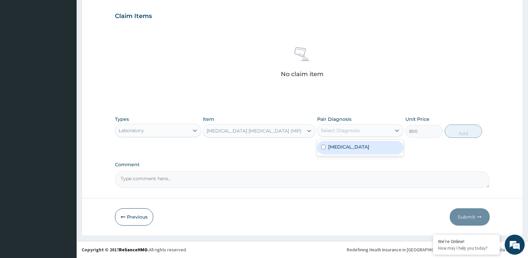
click at [339, 132] on div "Select Diagnosis" at bounding box center [340, 130] width 39 height 7
click at [338, 145] on label "Malaria" at bounding box center [348, 146] width 41 height 7
checkbox input "true"
click at [462, 135] on button "Add" at bounding box center [463, 130] width 37 height 13
type input "0"
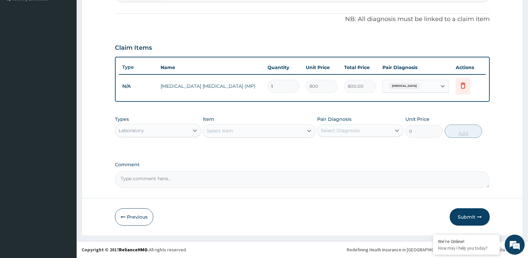
scroll to position [191, 0]
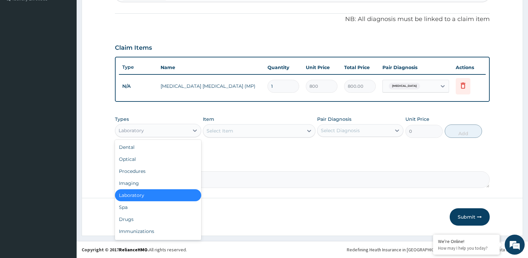
click at [168, 131] on div "Laboratory" at bounding box center [152, 130] width 74 height 11
click at [130, 218] on div "Drugs" at bounding box center [158, 219] width 86 height 12
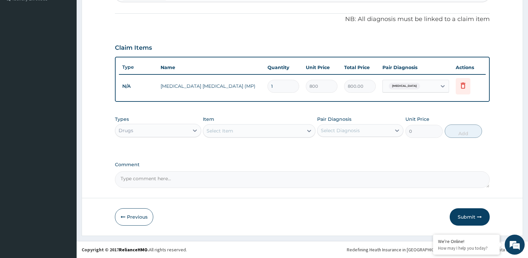
click at [222, 130] on div "Select Item" at bounding box center [220, 130] width 27 height 7
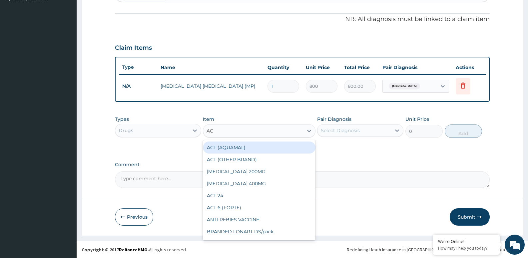
type input "ACT"
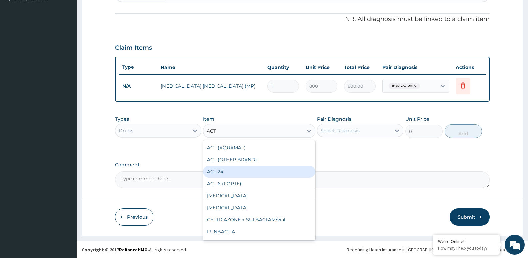
click at [212, 176] on div "ACT 24" at bounding box center [259, 171] width 112 height 12
type input "60"
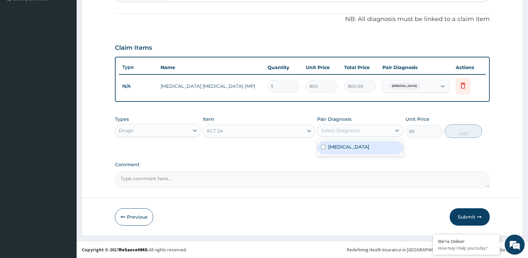
click at [355, 131] on div "Select Diagnosis" at bounding box center [340, 130] width 39 height 7
click at [350, 146] on div "Malaria" at bounding box center [360, 148] width 86 height 14
checkbox input "true"
click at [475, 129] on button "Add" at bounding box center [463, 130] width 37 height 13
type input "0"
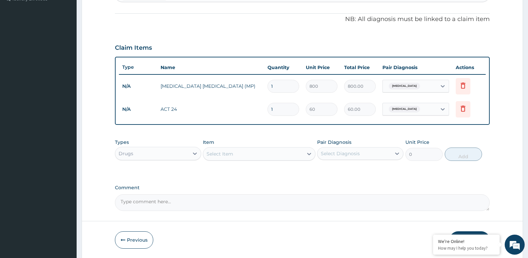
type input "18"
type input "1080.00"
type input "18"
click at [215, 154] on div "Select Item" at bounding box center [220, 153] width 27 height 7
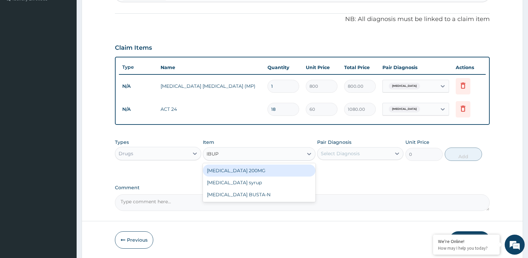
type input "IBUPR"
click at [229, 170] on div "IBUPROFEN 200MG" at bounding box center [259, 170] width 112 height 12
type input "50"
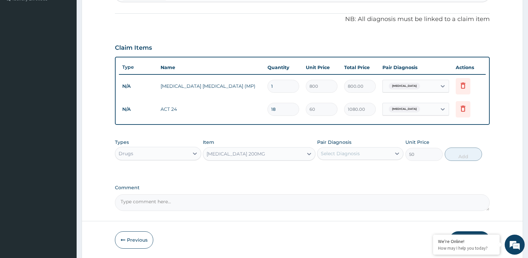
click at [344, 149] on div "Select Diagnosis" at bounding box center [355, 153] width 74 height 11
click at [340, 167] on label "Malaria" at bounding box center [348, 169] width 41 height 7
checkbox input "true"
click at [457, 154] on button "Add" at bounding box center [463, 153] width 37 height 13
type input "0"
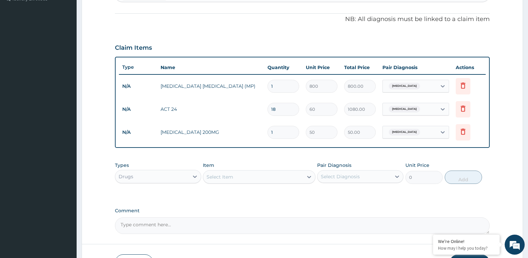
type input "10"
type input "500.00"
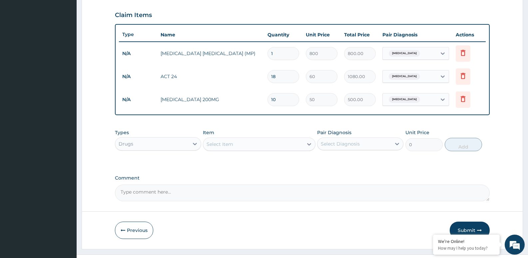
scroll to position [225, 0]
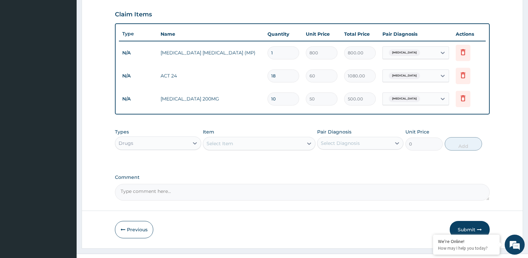
type input "10"
click at [175, 141] on div "Drugs" at bounding box center [152, 143] width 74 height 11
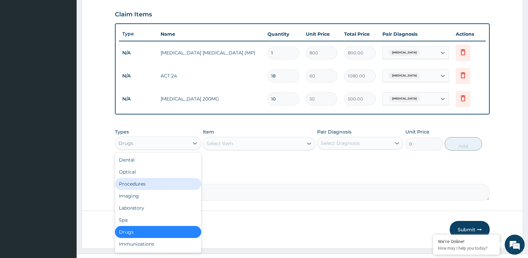
click at [155, 186] on div "Procedures" at bounding box center [158, 184] width 86 height 12
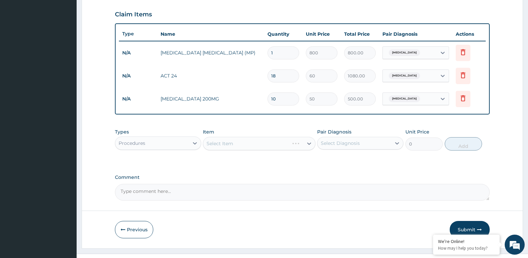
click at [232, 146] on div "Select Item" at bounding box center [259, 143] width 112 height 13
click at [233, 145] on div "Select Item" at bounding box center [220, 143] width 27 height 7
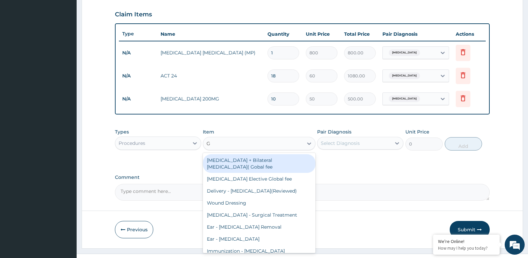
type input "GP"
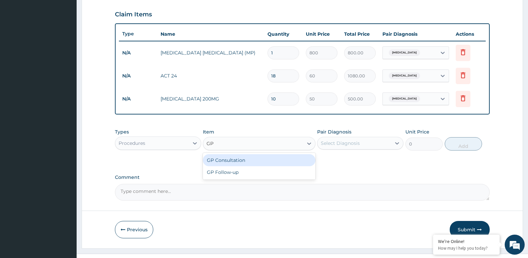
click at [232, 157] on div "GP Consultation" at bounding box center [259, 160] width 112 height 12
type input "1500"
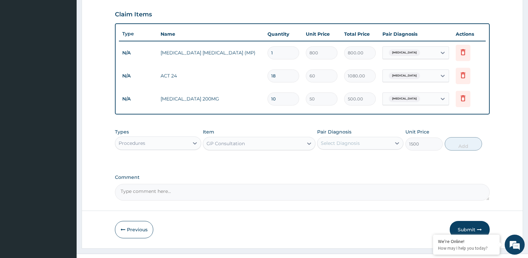
click at [364, 150] on div "Pair Diagnosis Select Diagnosis" at bounding box center [360, 139] width 86 height 22
click at [359, 140] on div "Select Diagnosis" at bounding box center [340, 143] width 39 height 7
click at [356, 159] on div "Malaria" at bounding box center [360, 160] width 86 height 14
checkbox input "true"
click at [474, 149] on button "Add" at bounding box center [463, 143] width 37 height 13
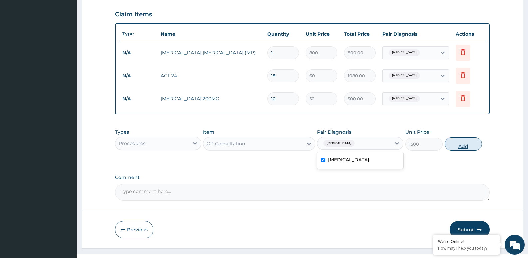
type input "0"
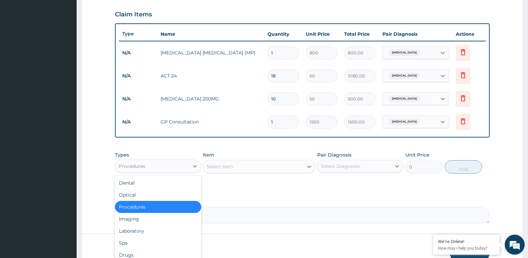
click at [131, 164] on div "Procedures" at bounding box center [132, 166] width 27 height 7
click at [132, 230] on div "Laboratory" at bounding box center [158, 231] width 86 height 12
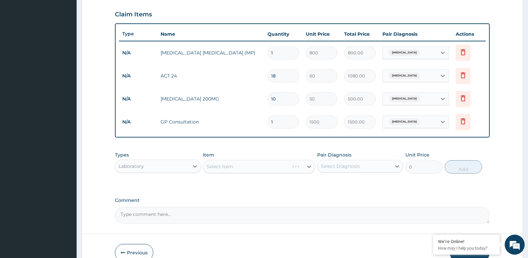
click at [226, 167] on div "Select Item" at bounding box center [259, 166] width 112 height 13
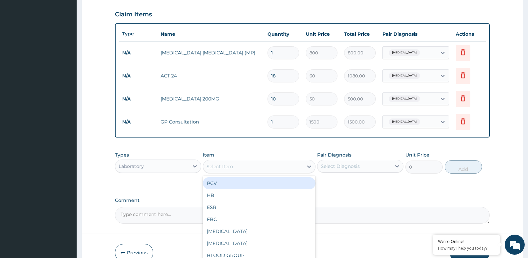
click at [226, 167] on div "Select Item" at bounding box center [220, 166] width 27 height 7
type input "MP"
click at [240, 186] on div "MALARIA PARASITE (MP)" at bounding box center [259, 183] width 112 height 12
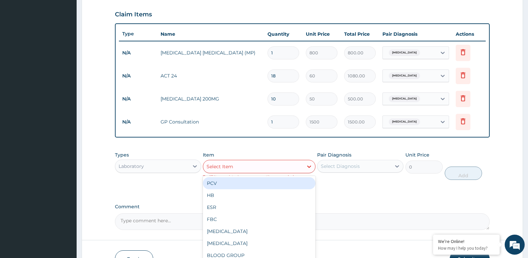
click at [264, 171] on div "Select Item" at bounding box center [253, 166] width 100 height 11
type input "MP"
click at [261, 181] on div "MALARIA PARASITE (MP)" at bounding box center [259, 183] width 112 height 12
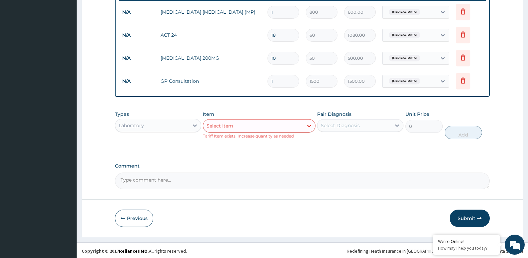
scroll to position [267, 0]
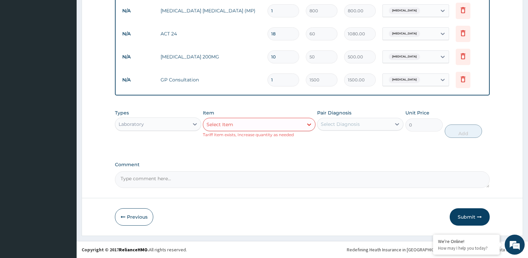
click at [456, 213] on button "Submit" at bounding box center [470, 216] width 40 height 17
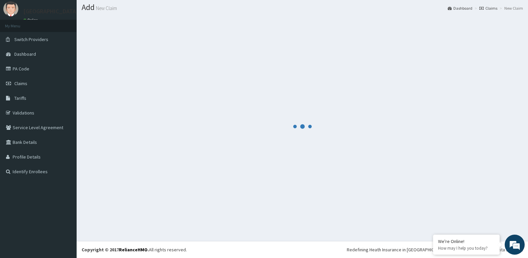
scroll to position [19, 0]
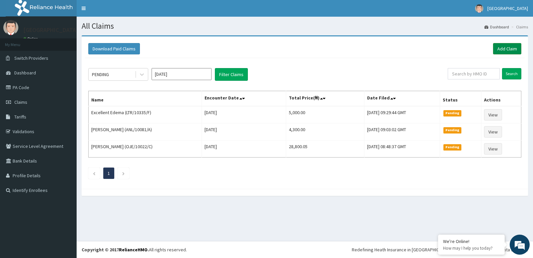
click at [500, 49] on link "Add Claim" at bounding box center [507, 48] width 28 height 11
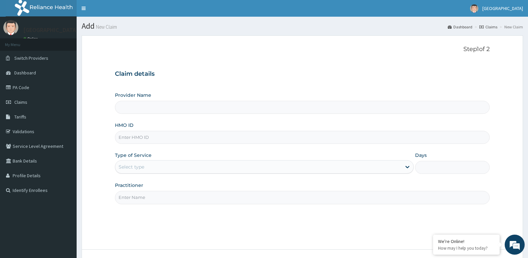
click at [152, 135] on input "HMO ID" at bounding box center [302, 137] width 375 height 13
paste input "DTI/10077/F"
type input "DTI/10077/F"
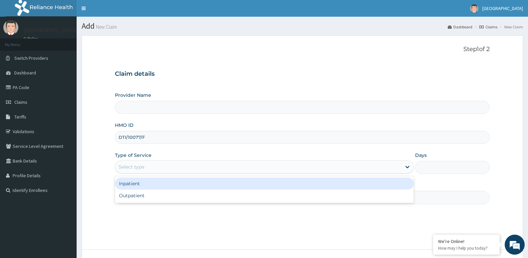
drag, startPoint x: 154, startPoint y: 163, endPoint x: 158, endPoint y: 183, distance: 20.7
click at [154, 164] on div "Select type" at bounding box center [258, 166] width 286 height 11
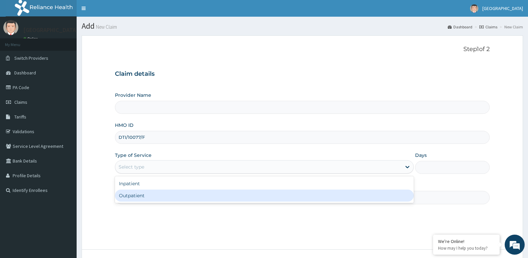
click at [156, 192] on div "Outpatient" at bounding box center [264, 195] width 299 height 12
type input "1"
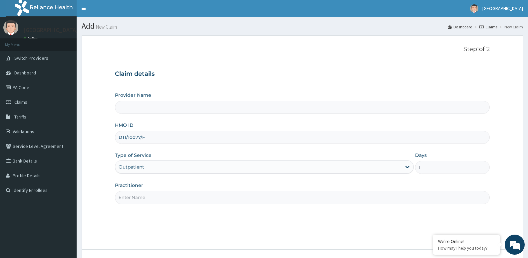
click at [134, 195] on input "Practitioner" at bounding box center [302, 197] width 375 height 13
type input "[GEOGRAPHIC_DATA]"
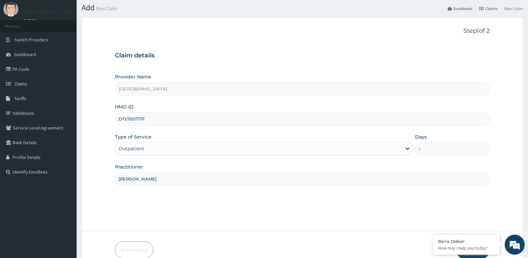
scroll to position [51, 0]
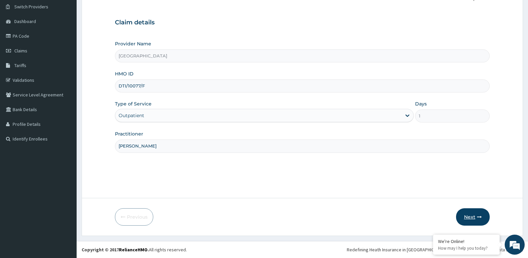
type input "[PERSON_NAME]"
click at [472, 212] on button "Next" at bounding box center [473, 216] width 34 height 17
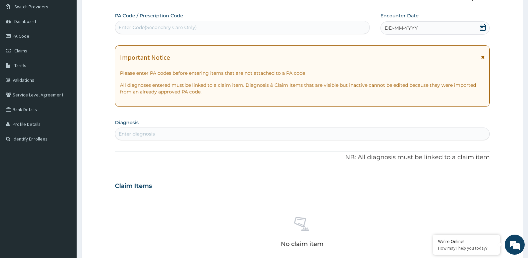
click at [432, 27] on div "DD-MM-YYYY" at bounding box center [435, 27] width 109 height 13
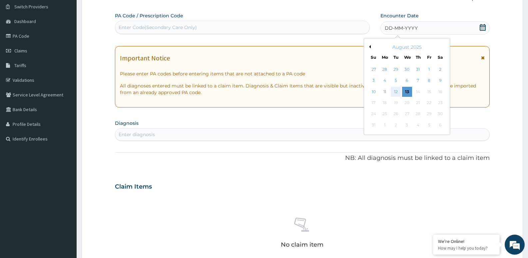
click at [396, 89] on div "12" at bounding box center [396, 92] width 10 height 10
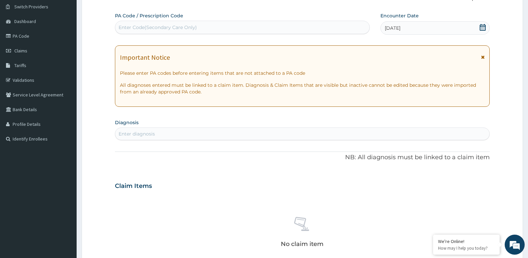
click at [213, 137] on div "Enter diagnosis" at bounding box center [302, 133] width 374 height 11
type input "MALAR"
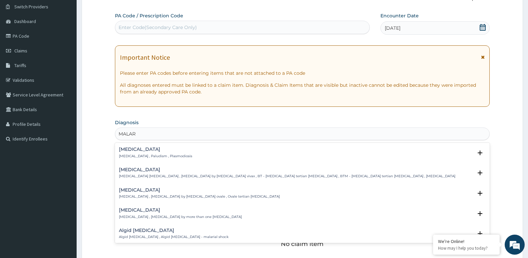
click at [145, 156] on p "[MEDICAL_DATA] , Paludism , Plasmodiosis" at bounding box center [155, 156] width 73 height 5
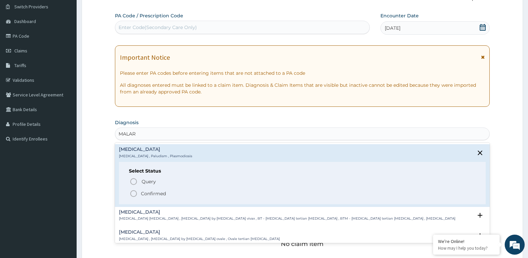
click at [146, 194] on p "Confirmed" at bounding box center [153, 193] width 25 height 7
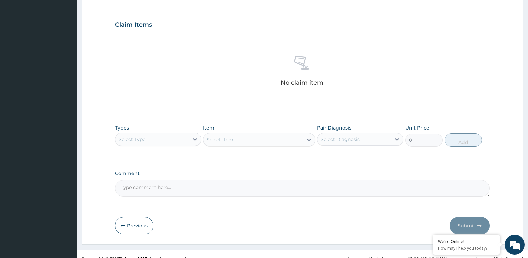
scroll to position [218, 0]
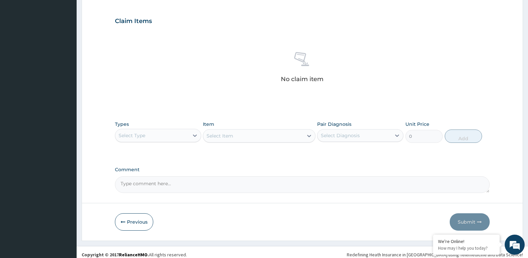
drag, startPoint x: 175, startPoint y: 135, endPoint x: 167, endPoint y: 137, distance: 7.9
click at [174, 135] on div "Select Type" at bounding box center [152, 135] width 74 height 11
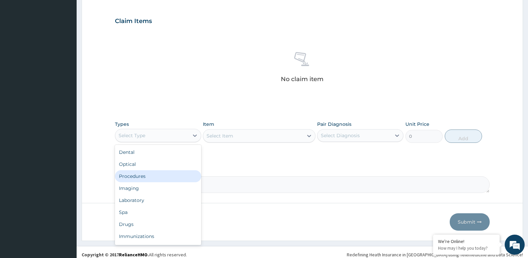
click at [152, 177] on div "Procedures" at bounding box center [158, 176] width 86 height 12
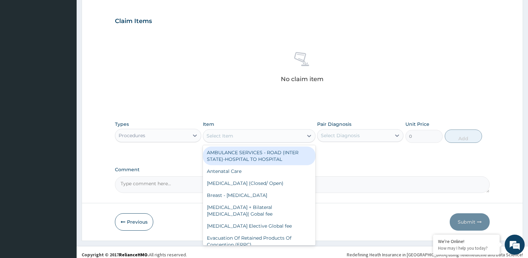
click at [218, 136] on div "Select Item" at bounding box center [220, 135] width 27 height 7
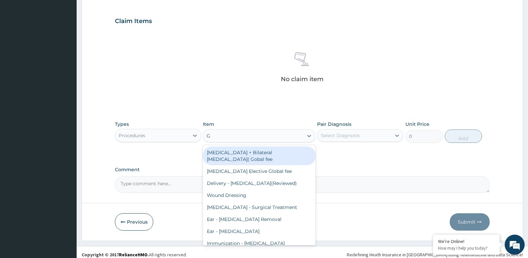
type input "GP"
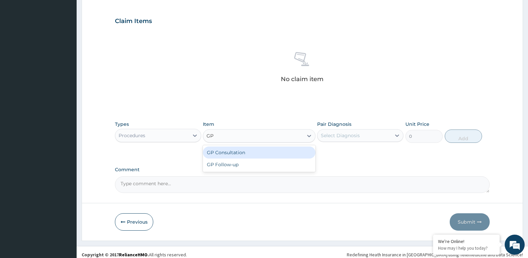
click at [218, 149] on div "GP Consultation" at bounding box center [259, 152] width 112 height 12
type input "1500"
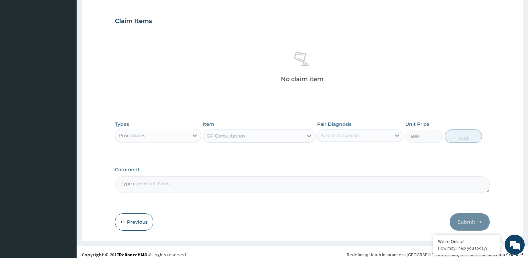
click at [332, 135] on div "Select Diagnosis" at bounding box center [340, 135] width 39 height 7
drag, startPoint x: 341, startPoint y: 152, endPoint x: 347, endPoint y: 152, distance: 6.7
click at [341, 152] on label "[MEDICAL_DATA]" at bounding box center [348, 151] width 41 height 7
checkbox input "true"
click at [467, 135] on button "Add" at bounding box center [463, 135] width 37 height 13
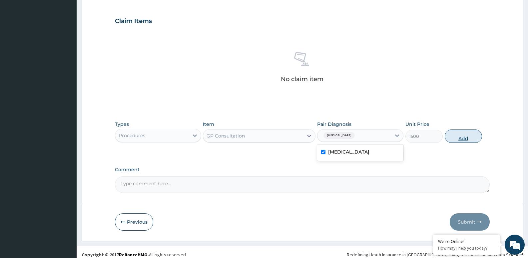
type input "0"
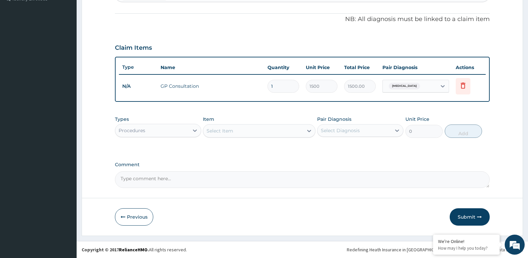
scroll to position [191, 0]
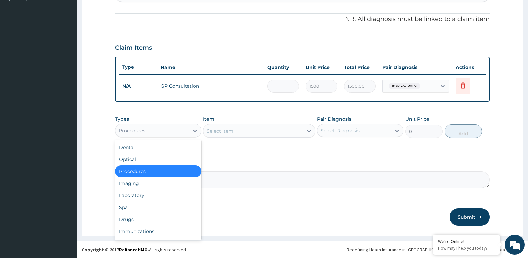
click at [165, 130] on div "Procedures" at bounding box center [152, 130] width 74 height 11
click at [132, 192] on div "Laboratory" at bounding box center [158, 195] width 86 height 12
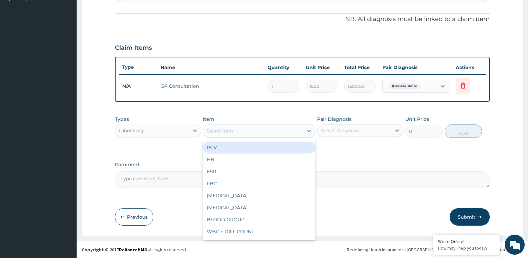
click at [223, 128] on div "Select Item" at bounding box center [220, 130] width 27 height 7
type input "MP"
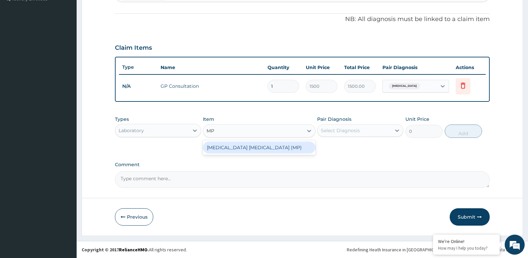
click at [226, 144] on div "MALARIA PARASITE (MP)" at bounding box center [259, 147] width 112 height 12
type input "800"
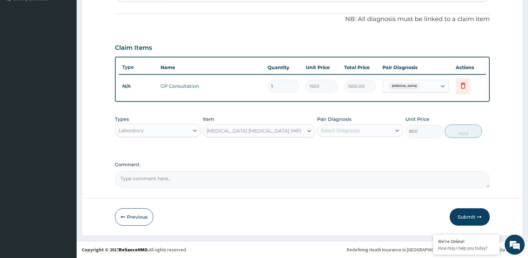
click at [329, 126] on div "Select Diagnosis" at bounding box center [355, 130] width 74 height 11
click at [329, 147] on label "Malaria" at bounding box center [348, 146] width 41 height 7
checkbox input "true"
click at [466, 131] on button "Add" at bounding box center [463, 130] width 37 height 13
type input "0"
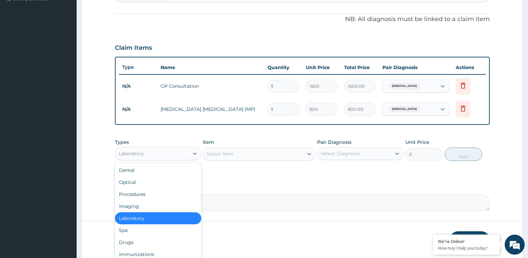
click at [159, 153] on div "Laboratory" at bounding box center [152, 153] width 74 height 11
click at [134, 243] on div "Drugs" at bounding box center [158, 242] width 86 height 12
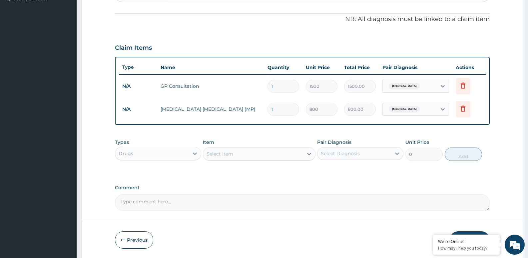
click at [233, 155] on div "Select Item" at bounding box center [220, 153] width 27 height 7
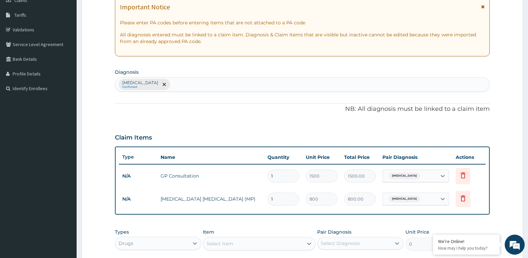
scroll to position [0, 0]
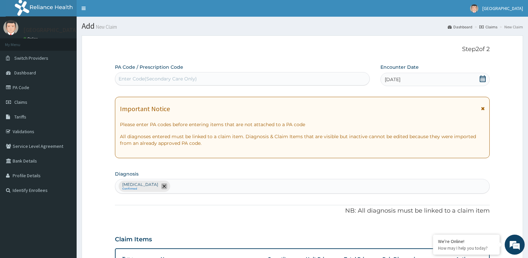
click at [163, 186] on icon "remove selection option" at bounding box center [164, 185] width 3 height 3
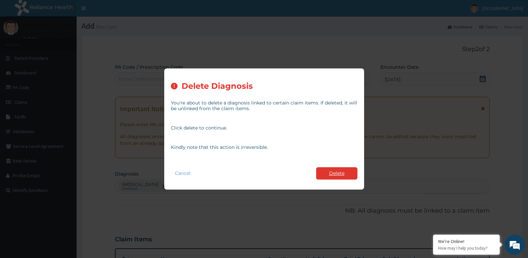
click at [330, 171] on button "Delete" at bounding box center [336, 173] width 41 height 12
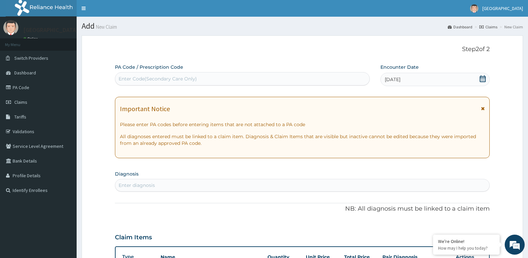
click at [174, 184] on div "Enter diagnosis" at bounding box center [302, 185] width 374 height 11
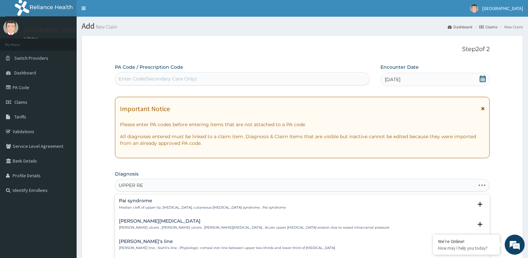
type input "UPPER RES"
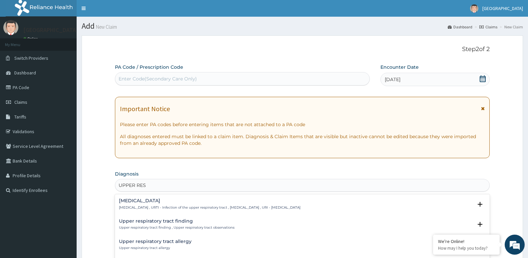
click at [167, 200] on h4 "Upper respiratory infection" at bounding box center [210, 200] width 182 height 5
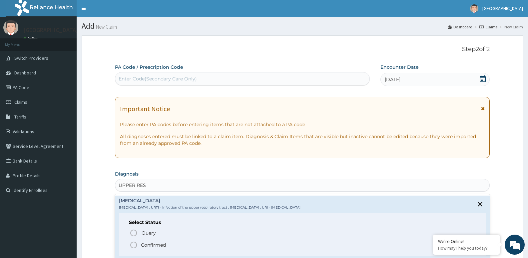
click at [156, 243] on p "Confirmed" at bounding box center [153, 244] width 25 height 7
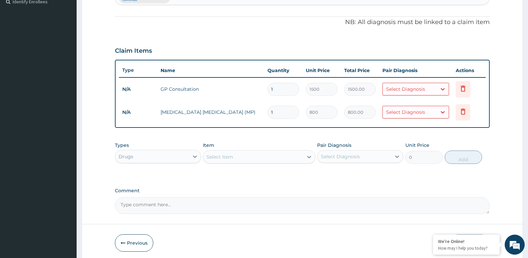
scroll to position [200, 0]
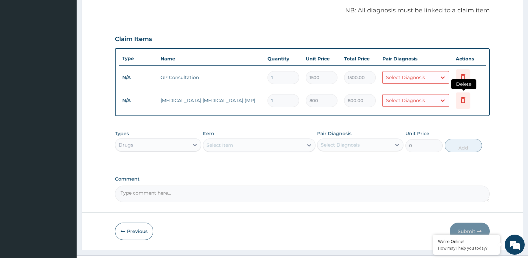
click at [465, 100] on icon at bounding box center [463, 100] width 8 height 8
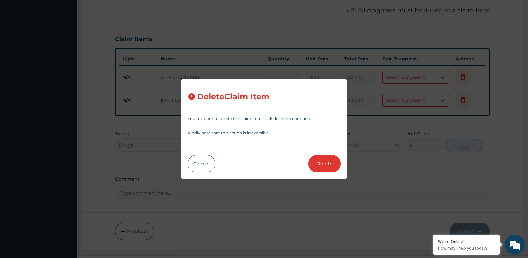
click at [322, 169] on button "Delete" at bounding box center [325, 163] width 32 height 17
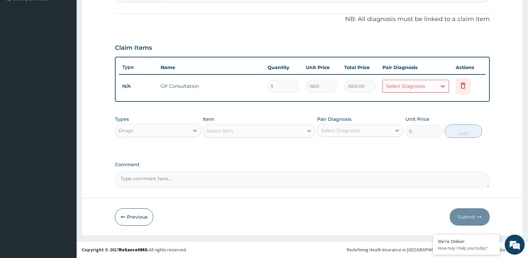
scroll to position [191, 0]
click at [396, 85] on div "Select Diagnosis" at bounding box center [405, 86] width 39 height 7
click at [390, 101] on input "checkbox" at bounding box center [389, 103] width 4 height 4
checkbox input "true"
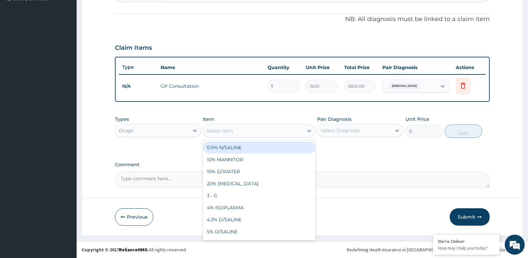
click at [214, 128] on div "Select Item" at bounding box center [220, 130] width 27 height 7
type input "PARA"
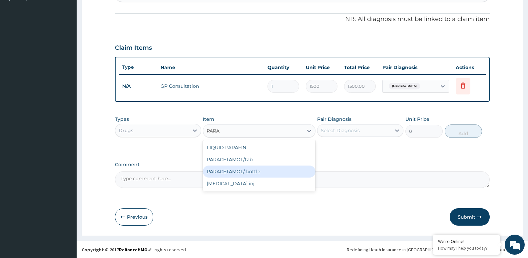
click at [223, 167] on div "PARACETAMOL/ bottle" at bounding box center [259, 171] width 112 height 12
type input "500"
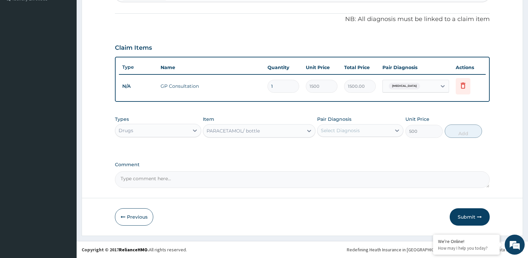
drag, startPoint x: 327, startPoint y: 127, endPoint x: 330, endPoint y: 131, distance: 4.6
click at [328, 128] on div "Select Diagnosis" at bounding box center [340, 130] width 39 height 7
click at [334, 147] on label "Upper respiratory infection" at bounding box center [348, 146] width 41 height 7
checkbox input "true"
click at [453, 131] on button "Add" at bounding box center [463, 130] width 37 height 13
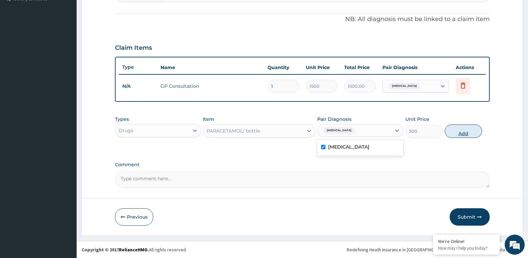
type input "0"
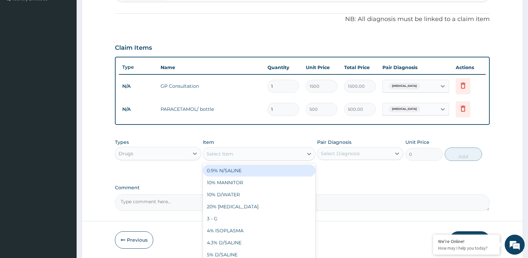
click at [245, 152] on div "Select Item" at bounding box center [253, 153] width 100 height 11
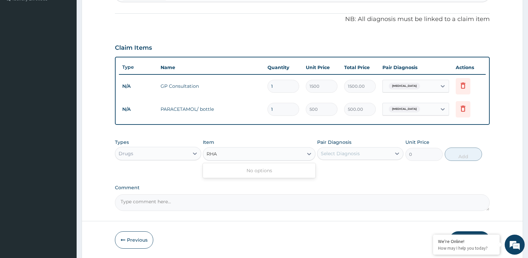
type input "RH"
click at [239, 166] on div "RHINATOIL" at bounding box center [259, 170] width 112 height 12
type input "1600"
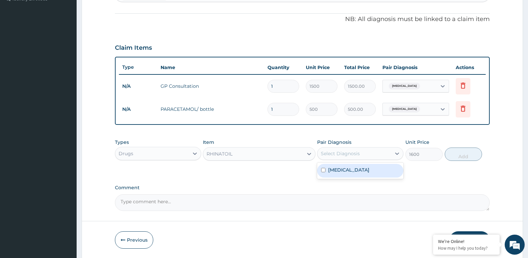
click at [337, 152] on div "Select Diagnosis" at bounding box center [340, 153] width 39 height 7
click at [339, 169] on label "Upper respiratory infection" at bounding box center [348, 169] width 41 height 7
checkbox input "true"
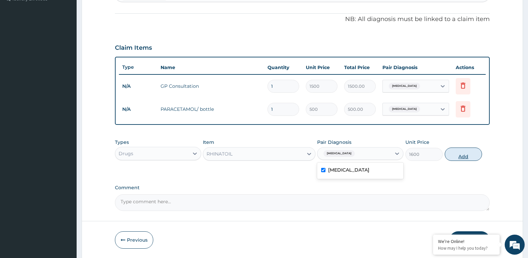
click at [459, 155] on button "Add" at bounding box center [463, 153] width 37 height 13
type input "0"
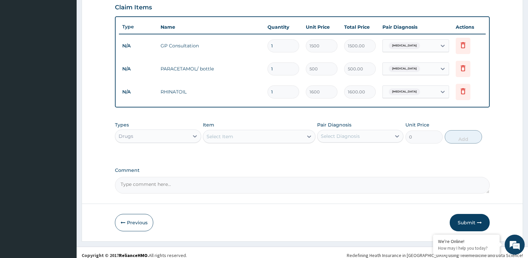
scroll to position [237, 0]
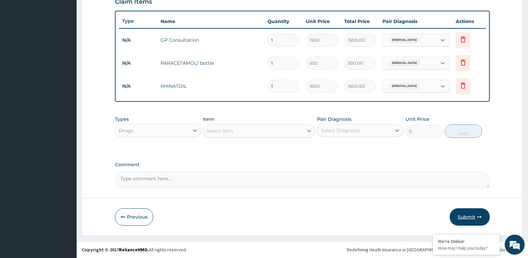
click at [470, 215] on button "Submit" at bounding box center [470, 216] width 40 height 17
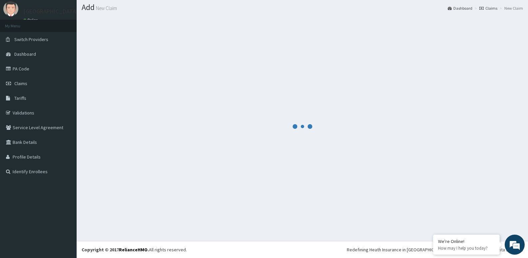
scroll to position [19, 0]
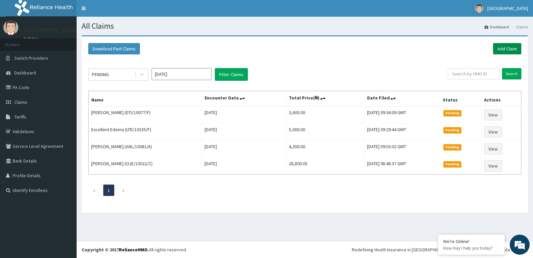
click at [506, 48] on link "Add Claim" at bounding box center [507, 48] width 28 height 11
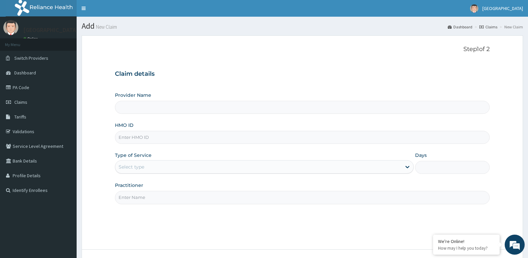
click at [152, 139] on input "HMO ID" at bounding box center [302, 137] width 375 height 13
paste input "DTI/10077/A"
type input "DTI/10077/A"
click at [140, 162] on div "Select type" at bounding box center [258, 166] width 286 height 11
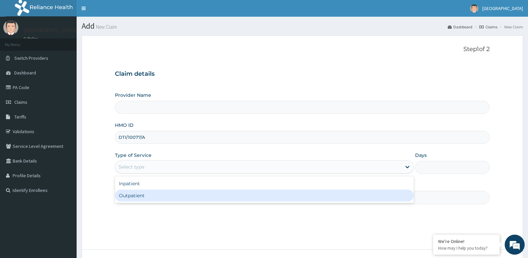
click at [142, 196] on div "Outpatient" at bounding box center [264, 195] width 299 height 12
type input "1"
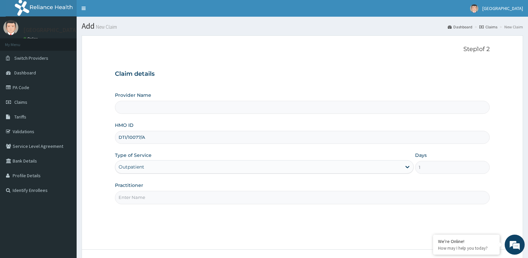
click at [147, 199] on input "Practitioner" at bounding box center [302, 197] width 375 height 13
type input "D"
type input "MASCAP HOSPITAL"
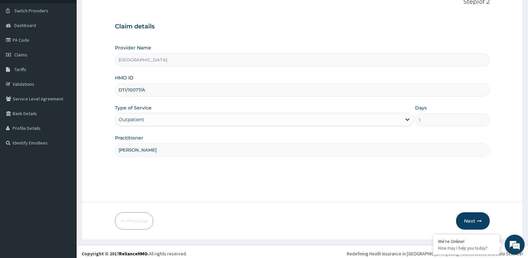
scroll to position [51, 0]
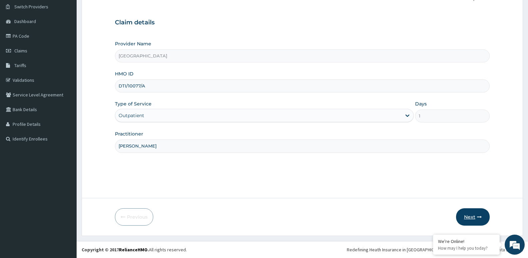
type input "DR ISAAC"
click at [480, 220] on button "Next" at bounding box center [473, 216] width 34 height 17
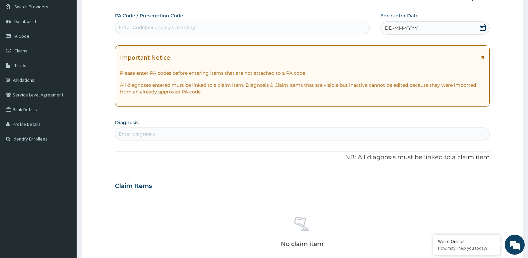
drag, startPoint x: 398, startPoint y: 26, endPoint x: 400, endPoint y: 38, distance: 11.5
click at [398, 30] on span "DD-MM-YYYY" at bounding box center [401, 28] width 33 height 7
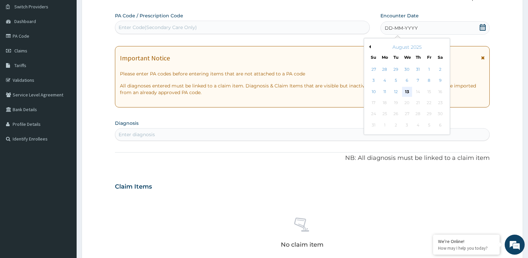
click at [406, 91] on div "13" at bounding box center [407, 92] width 10 height 10
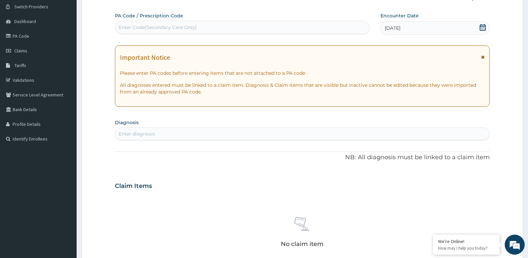
click at [400, 30] on span "[DATE]" at bounding box center [393, 28] width 16 height 7
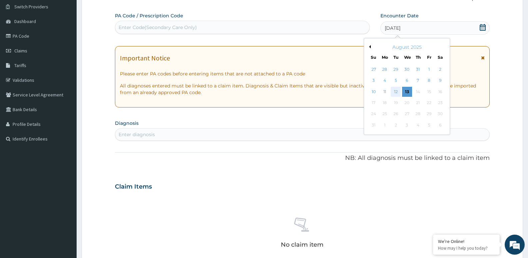
click at [396, 93] on div "12" at bounding box center [396, 92] width 10 height 10
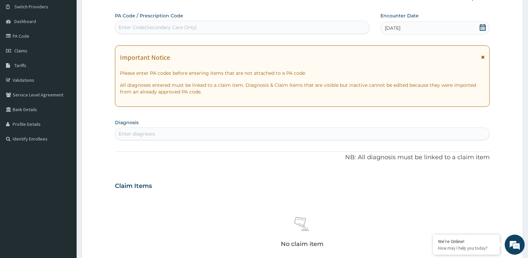
click at [177, 137] on div "Enter diagnosis" at bounding box center [302, 133] width 374 height 11
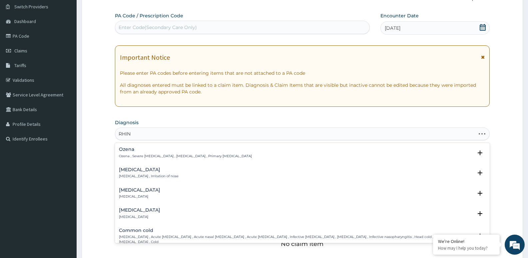
type input "RHINI"
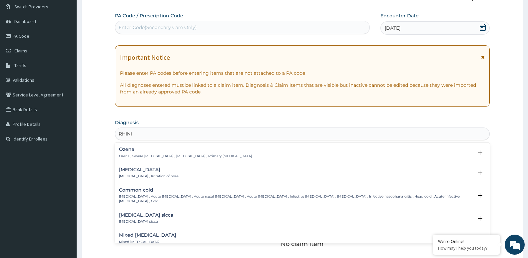
click at [149, 173] on div "Rhinitis Rhinitis , Irritation of nose" at bounding box center [149, 173] width 60 height 12
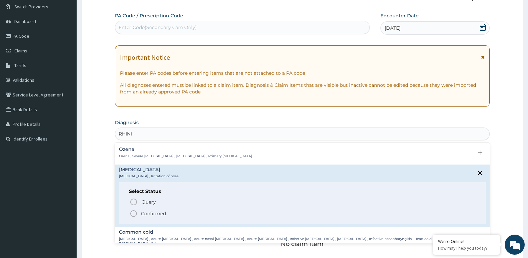
click at [145, 213] on p "Confirmed" at bounding box center [153, 213] width 25 height 7
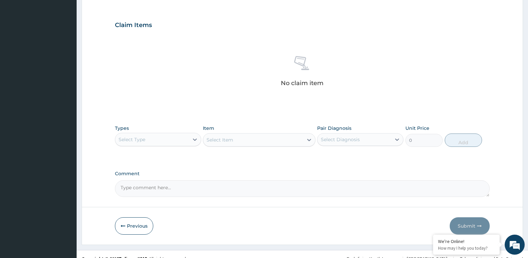
scroll to position [223, 0]
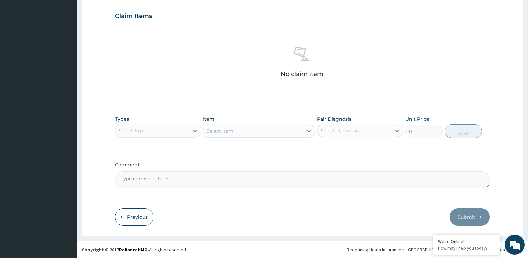
click at [153, 131] on div "Select Type" at bounding box center [152, 130] width 74 height 11
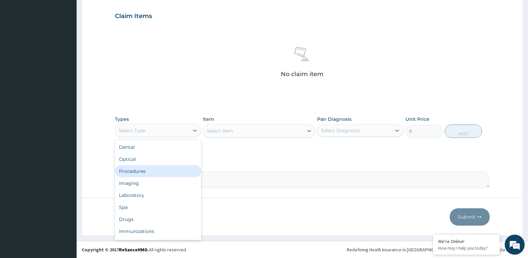
click at [144, 172] on div "Procedures" at bounding box center [158, 171] width 86 height 12
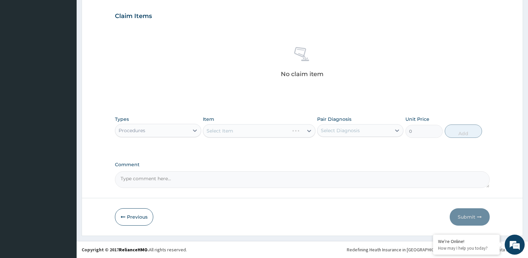
click at [219, 128] on div "Select Item" at bounding box center [259, 130] width 112 height 13
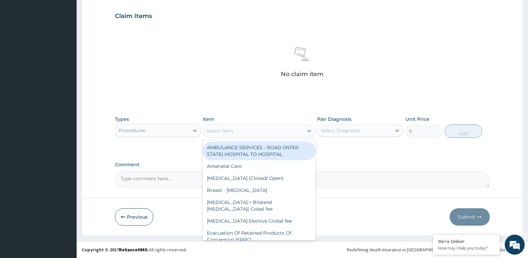
click at [219, 129] on div "Select Item" at bounding box center [220, 130] width 27 height 7
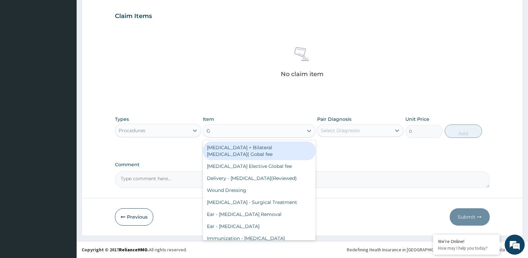
type input "GP"
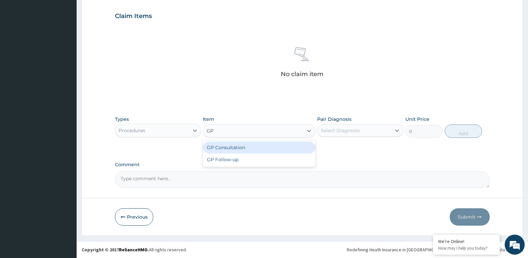
click at [225, 148] on div "GP Consultation" at bounding box center [259, 147] width 112 height 12
type input "1500"
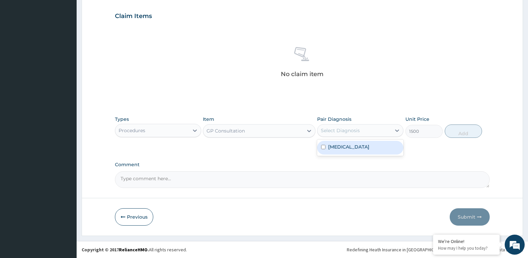
click at [338, 130] on div "Select Diagnosis" at bounding box center [340, 130] width 39 height 7
click at [341, 145] on label "Rhinitis" at bounding box center [348, 146] width 41 height 7
checkbox input "true"
click at [462, 134] on button "Add" at bounding box center [463, 130] width 37 height 13
type input "0"
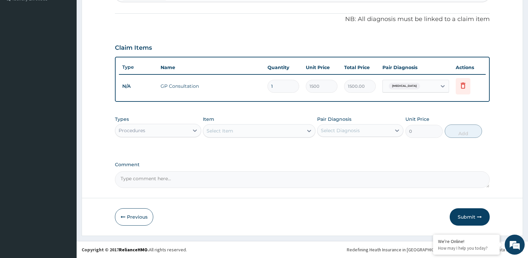
scroll to position [191, 0]
drag, startPoint x: 129, startPoint y: 125, endPoint x: 129, endPoint y: 130, distance: 4.7
click at [129, 129] on div "Procedures" at bounding box center [152, 130] width 74 height 11
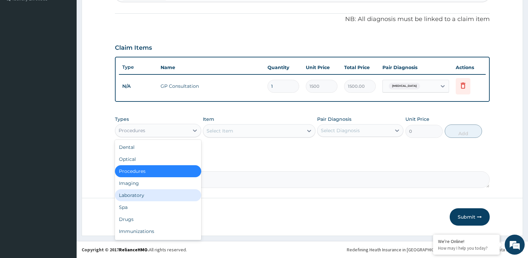
click at [125, 197] on div "Laboratory" at bounding box center [158, 195] width 86 height 12
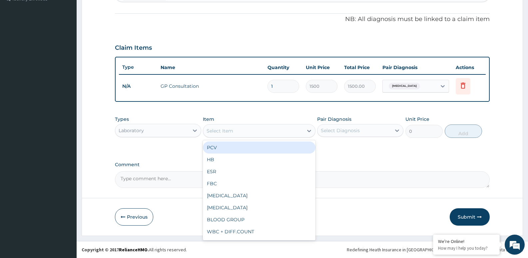
click at [249, 130] on div "Select Item" at bounding box center [253, 130] width 100 height 11
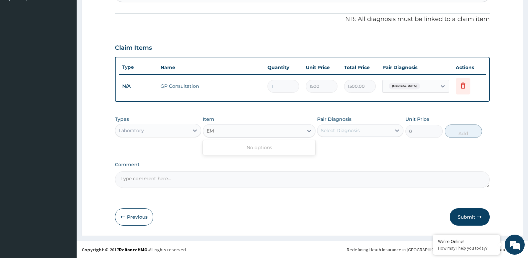
type input "E"
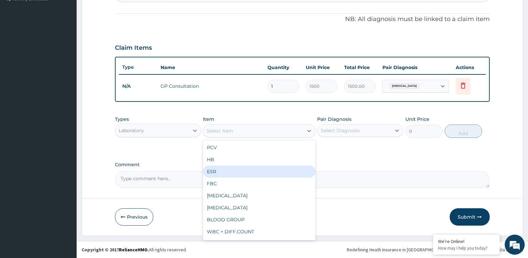
click at [149, 130] on div "Laboratory" at bounding box center [152, 130] width 74 height 11
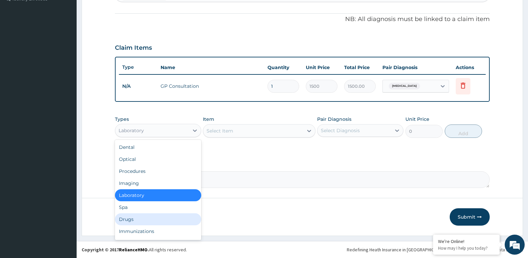
click at [130, 216] on div "Drugs" at bounding box center [158, 219] width 86 height 12
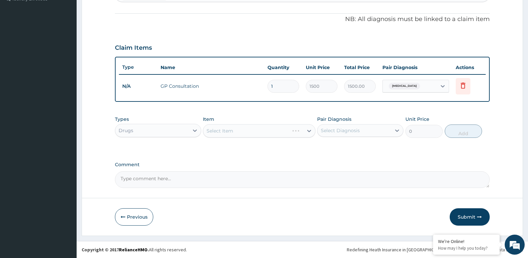
click at [219, 133] on div "Select Item" at bounding box center [259, 130] width 112 height 13
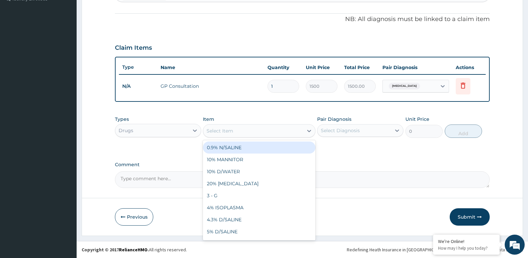
click at [213, 132] on div "Select Item" at bounding box center [220, 130] width 27 height 7
type input "EMZ"
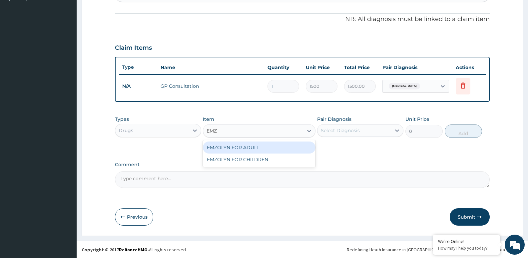
click at [226, 146] on div "EMZOLYN FOR ADULT" at bounding box center [259, 147] width 112 height 12
type input "500"
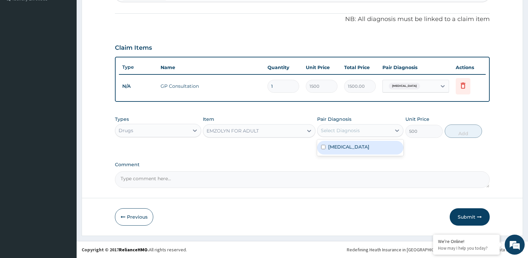
drag, startPoint x: 322, startPoint y: 126, endPoint x: 331, endPoint y: 134, distance: 12.3
click at [322, 127] on div "Select Diagnosis" at bounding box center [355, 130] width 74 height 11
click at [335, 145] on label "Rhinitis" at bounding box center [348, 146] width 41 height 7
checkbox input "true"
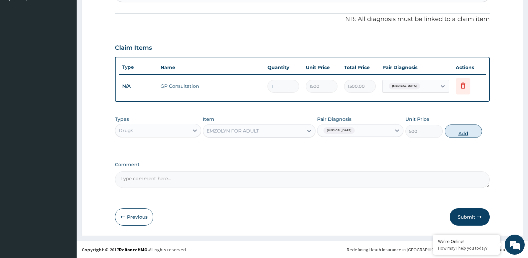
click at [469, 127] on button "Add" at bounding box center [463, 130] width 37 height 13
type input "0"
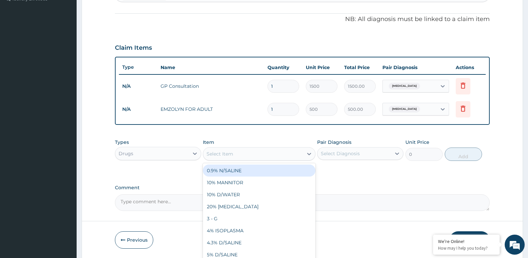
click at [217, 153] on div "Select Item" at bounding box center [220, 153] width 27 height 7
type input "VITAM"
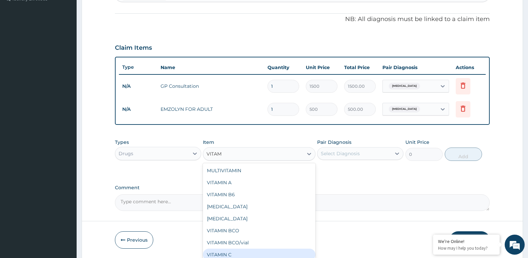
click at [224, 252] on div "VITAMIN C" at bounding box center [259, 254] width 112 height 12
type input "10"
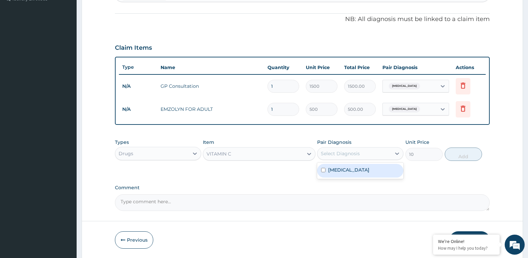
click at [340, 156] on div "Select Diagnosis" at bounding box center [340, 153] width 39 height 7
click at [340, 172] on label "Rhinitis" at bounding box center [348, 169] width 41 height 7
checkbox input "true"
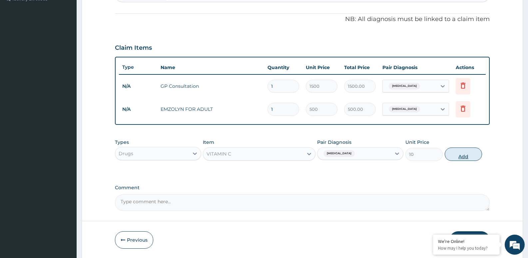
click at [471, 154] on button "Add" at bounding box center [463, 153] width 37 height 13
type input "0"
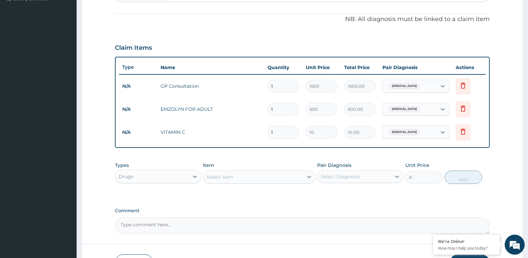
type input "0.00"
type input "3"
type input "30.00"
type input "30"
type input "300.00"
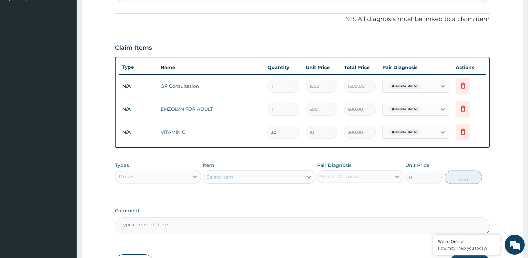
type input "30"
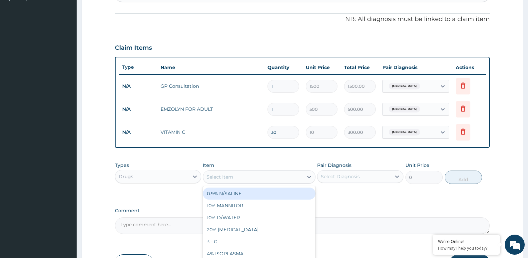
click at [209, 172] on div "Select Item" at bounding box center [253, 176] width 100 height 11
type input "LORA"
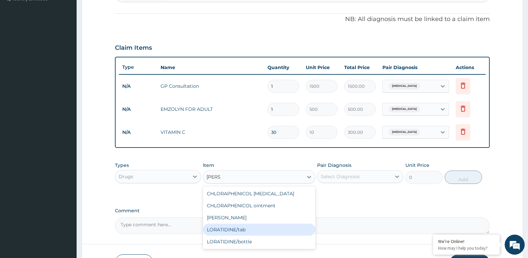
click at [235, 230] on div "LORATIDINE/tab" at bounding box center [259, 229] width 112 height 12
type input "30"
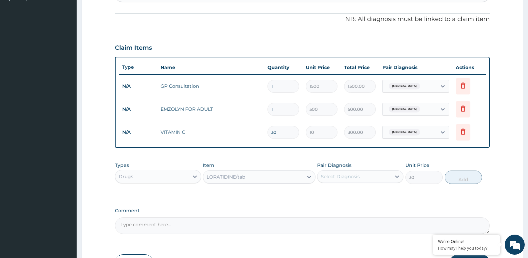
click at [335, 178] on div "Select Diagnosis" at bounding box center [340, 176] width 39 height 7
click at [335, 196] on div "Rhinitis" at bounding box center [360, 194] width 86 height 14
checkbox input "true"
click at [457, 175] on button "Add" at bounding box center [463, 176] width 37 height 13
type input "0"
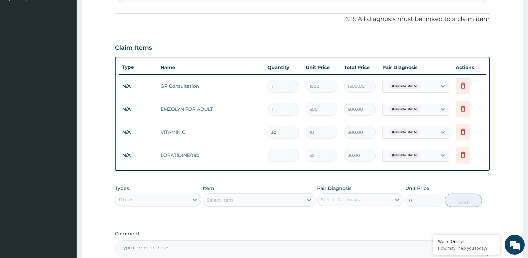
type input "0.00"
type input "5"
type input "150.00"
type input "5"
click at [220, 186] on div "Item Select Item" at bounding box center [259, 196] width 112 height 22
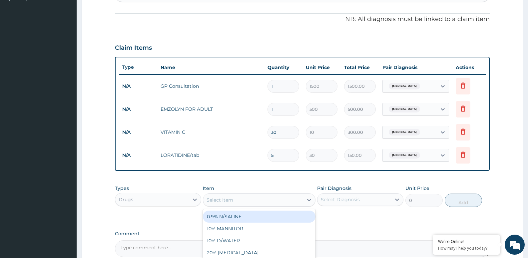
click at [220, 193] on div "Select Item" at bounding box center [259, 199] width 112 height 13
type input "PARAC"
click at [232, 216] on div "PARACETAMOL/tab" at bounding box center [259, 216] width 112 height 12
type input "20"
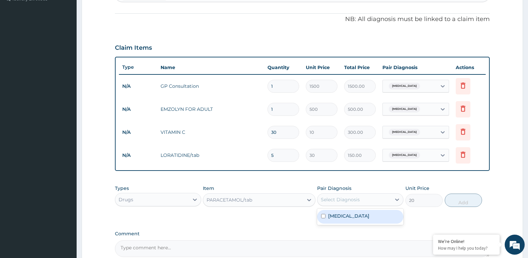
drag, startPoint x: 331, startPoint y: 194, endPoint x: 329, endPoint y: 202, distance: 8.8
click at [330, 195] on div "Select Diagnosis" at bounding box center [355, 199] width 74 height 11
click at [328, 211] on div "Rhinitis" at bounding box center [360, 217] width 86 height 14
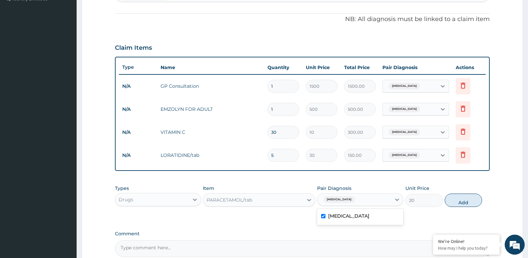
checkbox input "true"
click at [454, 200] on button "Add" at bounding box center [463, 199] width 37 height 13
type input "0"
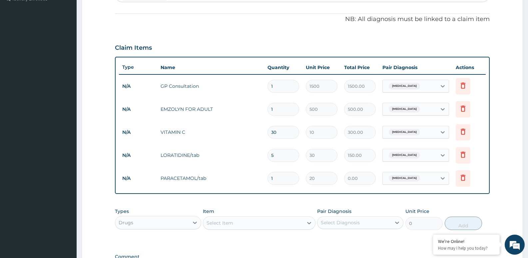
type input "0.00"
type input "3"
type input "60.00"
type input "30"
type input "600.00"
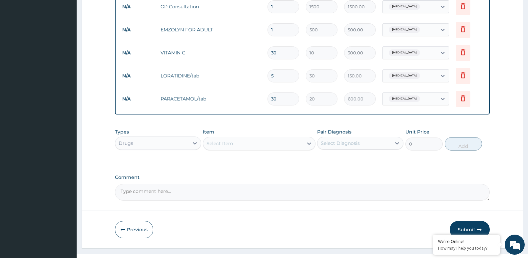
scroll to position [283, 0]
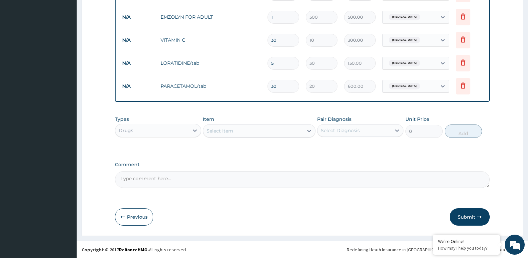
type input "30"
click at [472, 219] on button "Submit" at bounding box center [470, 216] width 40 height 17
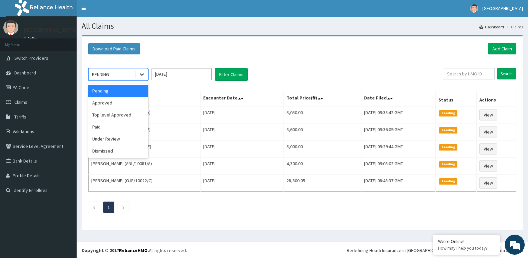
click at [143, 75] on icon at bounding box center [142, 75] width 4 height 2
click at [121, 102] on div "Approved" at bounding box center [118, 103] width 60 height 12
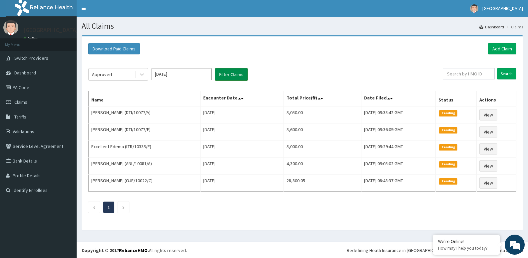
click at [218, 76] on button "Filter Claims" at bounding box center [231, 74] width 33 height 13
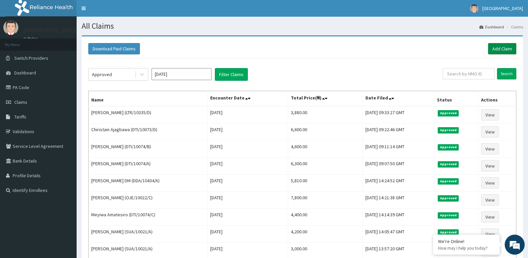
click at [498, 45] on link "Add Claim" at bounding box center [502, 48] width 28 height 11
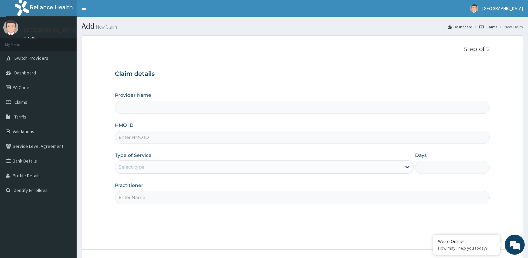
click at [146, 137] on input "HMO ID" at bounding box center [302, 137] width 375 height 13
paste input "DTI/10073/D"
type input "DTI/10073/D"
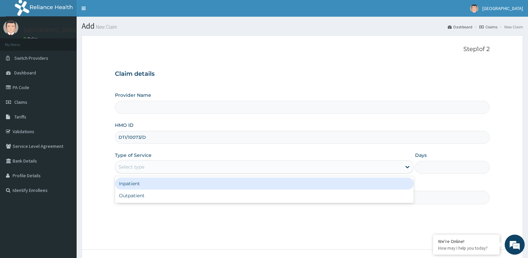
click at [148, 163] on div "Select type" at bounding box center [258, 166] width 286 height 11
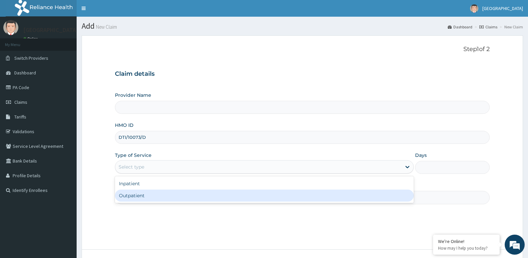
click at [136, 199] on div "Outpatient" at bounding box center [264, 195] width 299 height 12
type input "1"
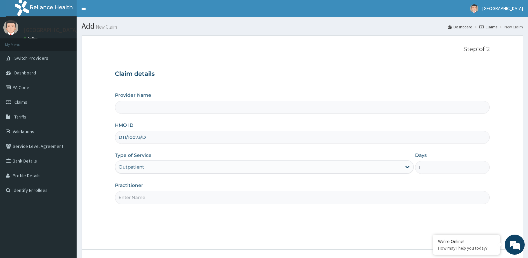
click at [136, 199] on input "Practitioner" at bounding box center [302, 197] width 375 height 13
type input "MASCAP HOSPITAL"
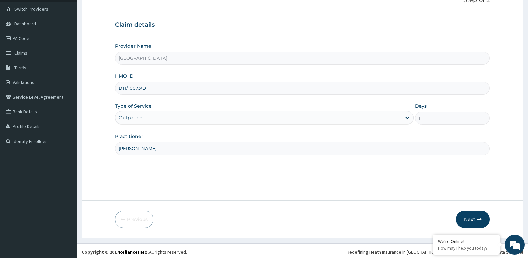
scroll to position [51, 0]
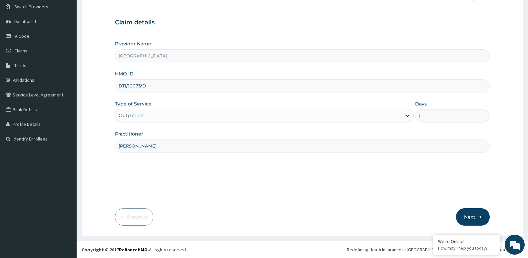
type input "DR ISAAC"
click at [476, 224] on button "Next" at bounding box center [473, 216] width 34 height 17
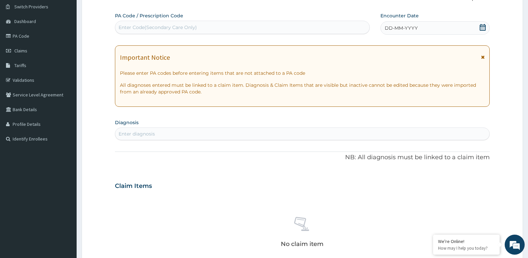
click at [198, 27] on div "Enter Code(Secondary Care Only)" at bounding box center [242, 27] width 254 height 11
paste input "PA/6934AE"
type input "PA/6934AE"
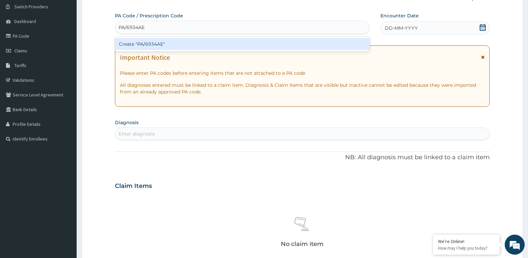
click at [178, 46] on div "Create "PA/6934AE"" at bounding box center [242, 44] width 255 height 12
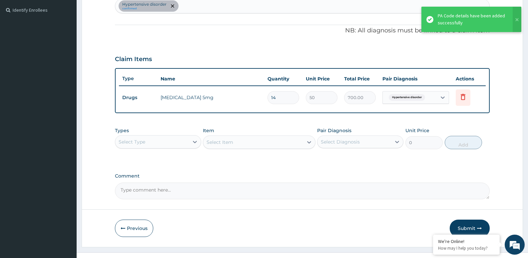
scroll to position [191, 0]
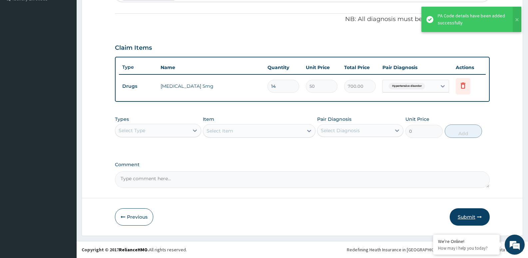
click at [461, 213] on button "Submit" at bounding box center [470, 216] width 40 height 17
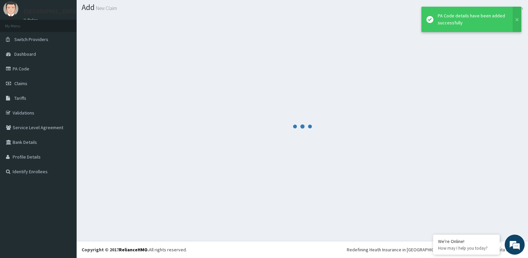
scroll to position [19, 0]
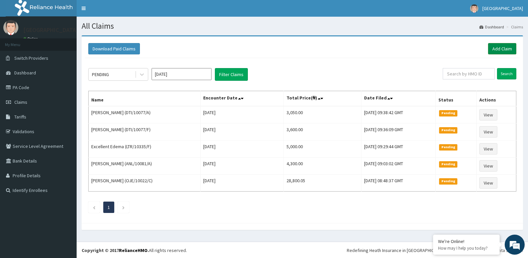
click at [494, 53] on link "Add Claim" at bounding box center [502, 48] width 28 height 11
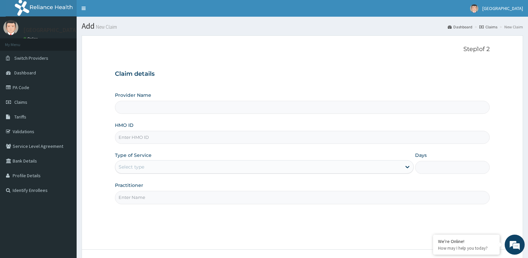
click at [138, 138] on input "HMO ID" at bounding box center [302, 137] width 375 height 13
type input "[GEOGRAPHIC_DATA]"
paste input "OJE/10022/A"
type input "OJE/10022/A"
click at [136, 167] on div "Select type" at bounding box center [132, 166] width 26 height 7
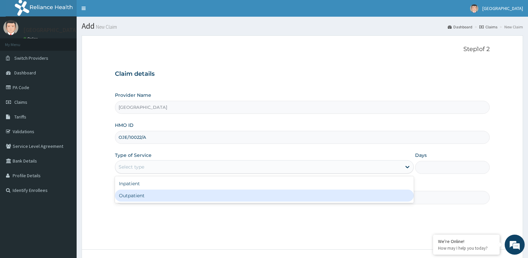
click at [148, 195] on div "Outpatient" at bounding box center [264, 195] width 299 height 12
type input "1"
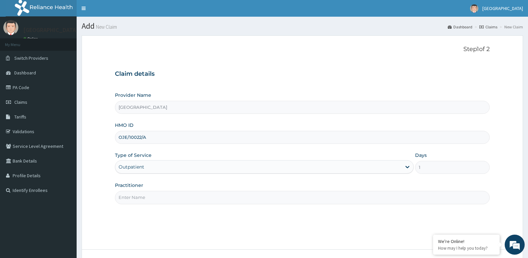
click at [148, 195] on input "Practitioner" at bounding box center [302, 197] width 375 height 13
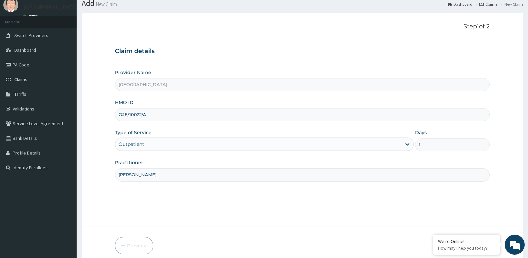
scroll to position [51, 0]
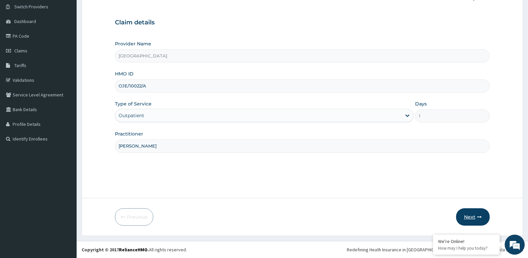
type input "[PERSON_NAME]"
click at [468, 215] on button "Next" at bounding box center [473, 216] width 34 height 17
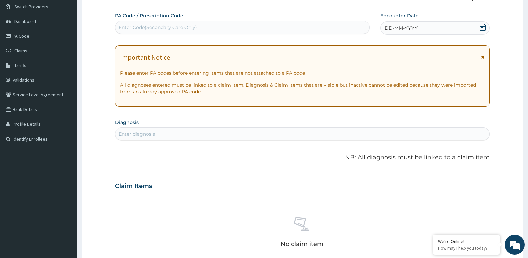
click at [248, 29] on div "Enter Code(Secondary Care Only)" at bounding box center [242, 27] width 254 height 11
paste input "PA/FC263A"
type input "PA/FC263A"
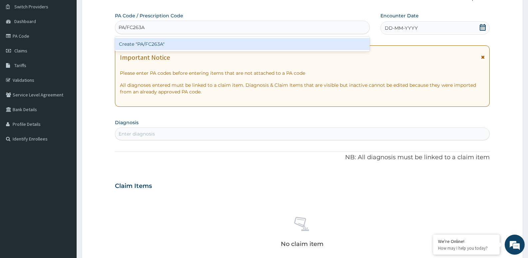
click at [132, 41] on div "Create "PA/FC263A"" at bounding box center [242, 44] width 255 height 12
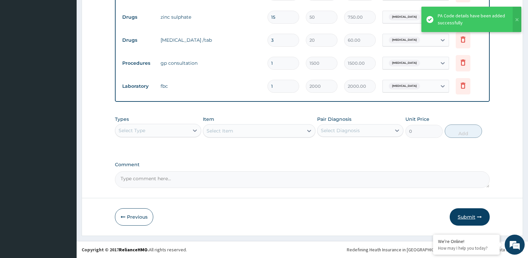
click at [478, 215] on icon "button" at bounding box center [479, 216] width 5 height 5
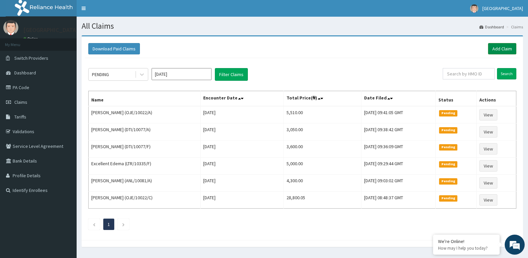
click at [507, 49] on link "Add Claim" at bounding box center [502, 48] width 28 height 11
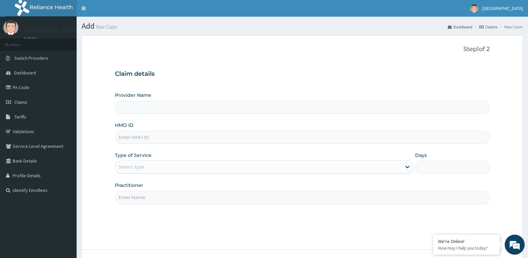
click at [158, 141] on input "HMO ID" at bounding box center [302, 137] width 375 height 13
type input "[GEOGRAPHIC_DATA]"
paste input "DTI/10071/A"
type input "DTI/10071/A"
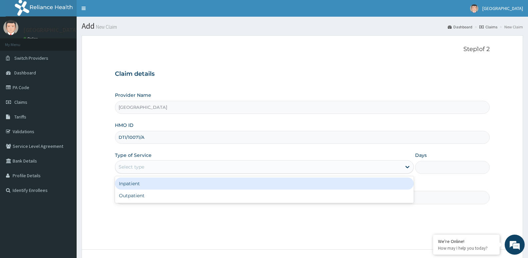
click at [135, 167] on div "Select type" at bounding box center [132, 166] width 26 height 7
click at [135, 182] on div "Inpatient" at bounding box center [264, 183] width 299 height 12
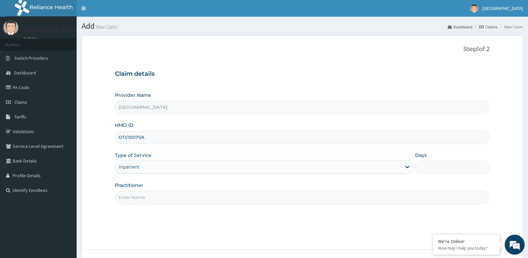
click at [140, 197] on input "Practitioner" at bounding box center [302, 197] width 375 height 13
type input "[PERSON_NAME]"
click at [435, 164] on input "Days" at bounding box center [452, 167] width 75 height 13
type input "2"
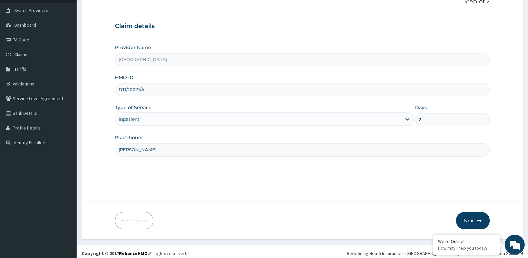
scroll to position [51, 0]
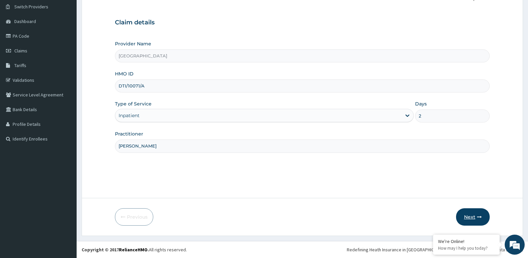
click at [477, 216] on icon "button" at bounding box center [479, 216] width 5 height 5
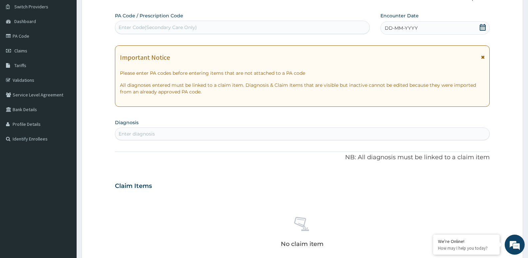
click at [180, 27] on div "Enter Code(Secondary Care Only)" at bounding box center [158, 27] width 78 height 7
paste input "PA/886823"
type input "PA/886823"
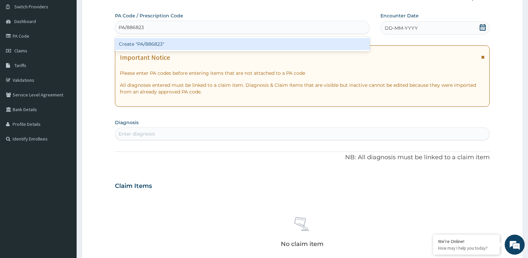
click at [163, 46] on div "Create "PA/886823"" at bounding box center [242, 44] width 255 height 12
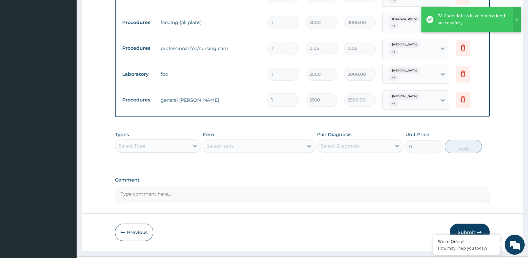
scroll to position [475, 0]
click at [479, 223] on button "Submit" at bounding box center [470, 230] width 40 height 17
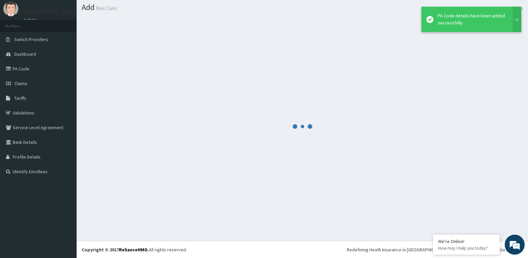
scroll to position [19, 0]
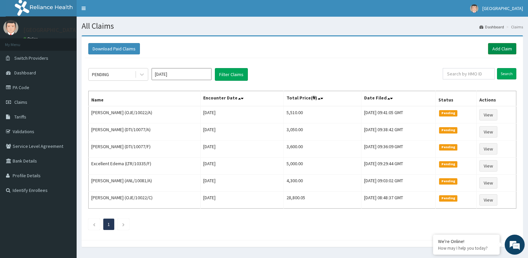
click at [495, 53] on link "Add Claim" at bounding box center [502, 48] width 28 height 11
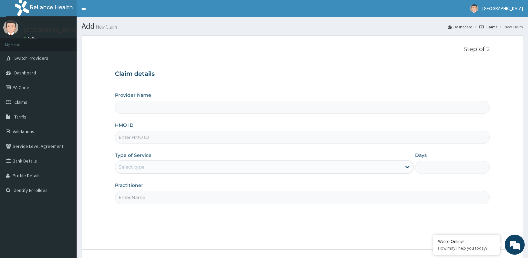
type input "[GEOGRAPHIC_DATA]"
click at [169, 139] on input "HMO ID" at bounding box center [302, 137] width 375 height 13
paste input "DTI/10071/A"
type input "DTI/10071/A"
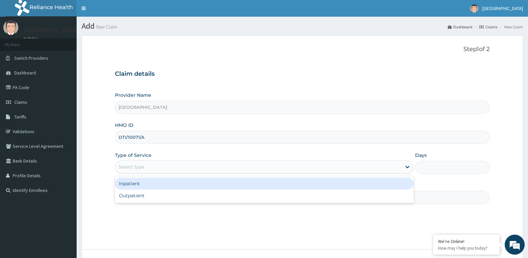
click at [153, 167] on div "Select type" at bounding box center [258, 166] width 286 height 11
click at [151, 186] on div "Inpatient" at bounding box center [264, 183] width 299 height 12
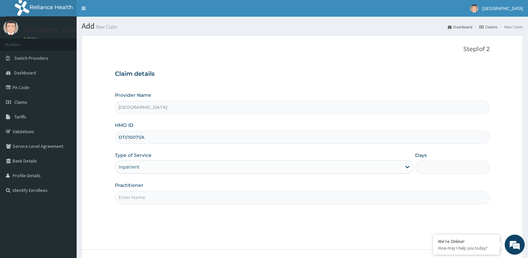
click at [148, 197] on input "Practitioner" at bounding box center [302, 197] width 375 height 13
type input "[PERSON_NAME]"
click at [432, 170] on input "Days" at bounding box center [452, 167] width 75 height 13
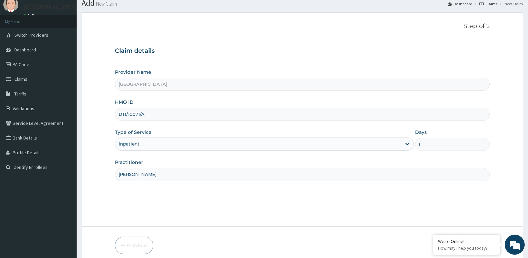
scroll to position [51, 0]
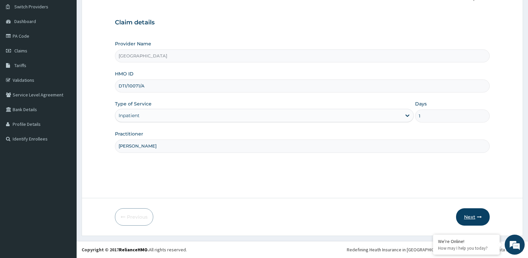
type input "1"
click at [472, 212] on button "Next" at bounding box center [473, 216] width 34 height 17
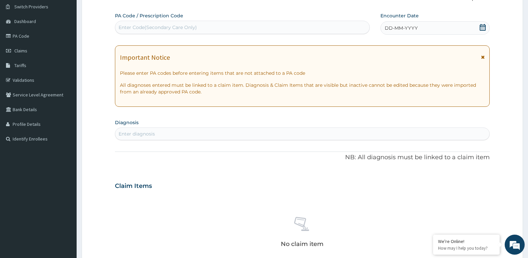
click at [195, 21] on div "Enter Code(Secondary Care Only)" at bounding box center [242, 27] width 255 height 13
paste input "PA/3215AC"
type input "PA/3215AC"
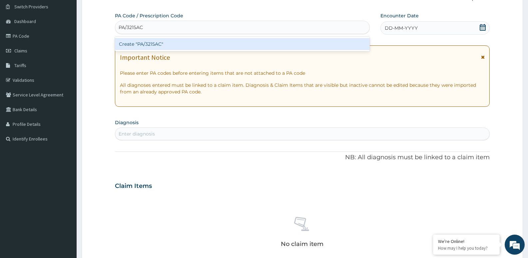
click at [166, 46] on div "Create "PA/3215AC"" at bounding box center [242, 44] width 255 height 12
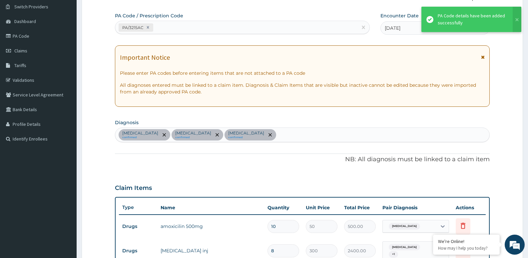
scroll to position [436, 0]
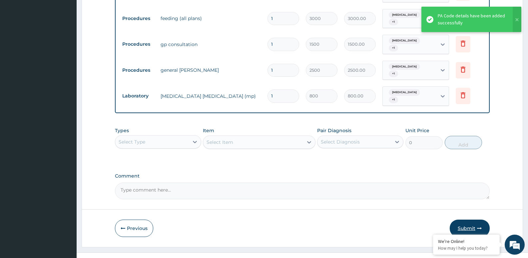
click at [472, 219] on button "Submit" at bounding box center [470, 227] width 40 height 17
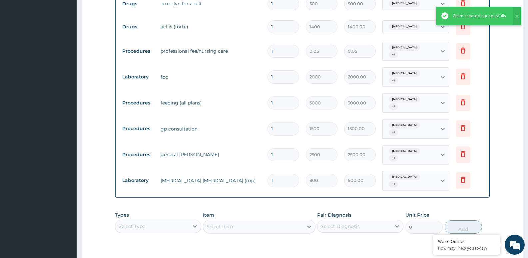
scroll to position [320, 0]
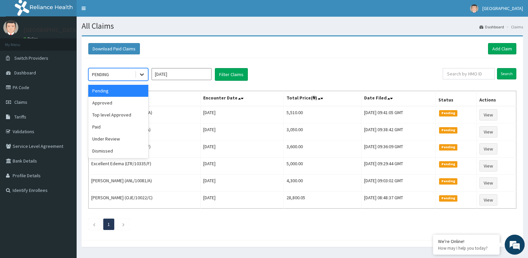
click at [147, 73] on div at bounding box center [142, 74] width 12 height 12
click at [126, 130] on div "Paid" at bounding box center [118, 127] width 60 height 12
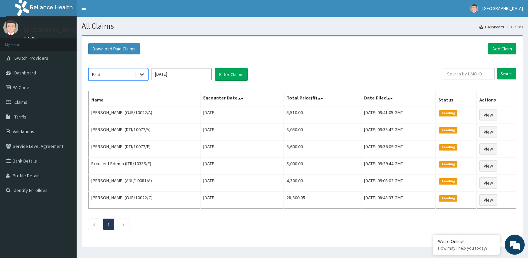
click at [143, 77] on icon at bounding box center [142, 74] width 7 height 7
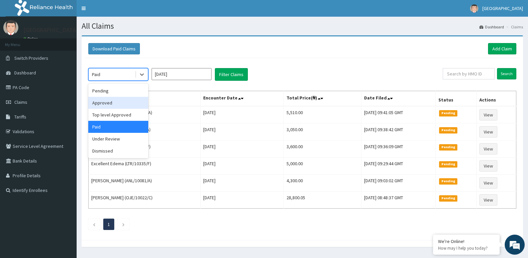
click at [126, 99] on div "Approved" at bounding box center [118, 103] width 60 height 12
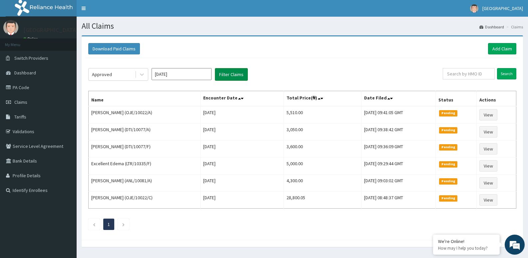
click at [218, 74] on button "Filter Claims" at bounding box center [231, 74] width 33 height 13
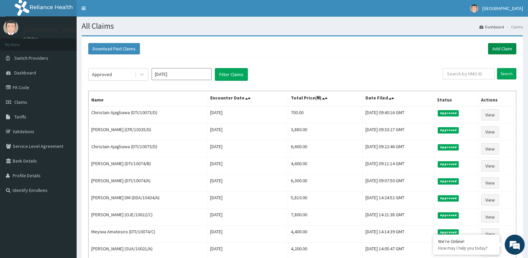
click at [504, 46] on link "Add Claim" at bounding box center [502, 48] width 28 height 11
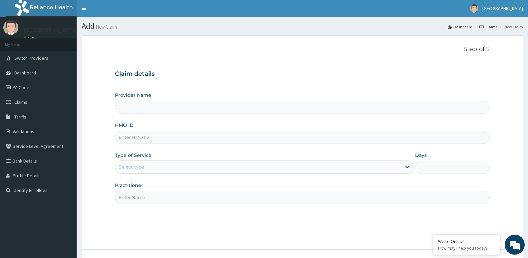
click at [135, 139] on input "HMO ID" at bounding box center [302, 137] width 375 height 13
paste input "OJE/10022/C"
type input "OJE/10022/C"
click at [137, 171] on div "Select type" at bounding box center [258, 166] width 286 height 11
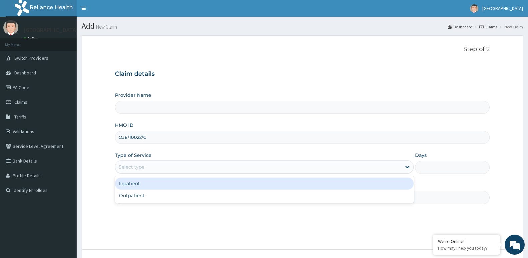
click at [134, 187] on div "Inpatient" at bounding box center [264, 183] width 299 height 12
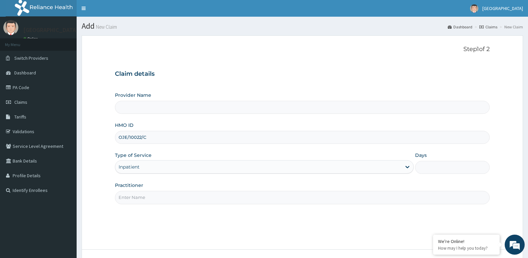
click at [144, 196] on input "Practitioner" at bounding box center [302, 197] width 375 height 13
type input "DR A"
type input "[GEOGRAPHIC_DATA]"
type input "[PERSON_NAME]"
click at [436, 171] on input "Days" at bounding box center [452, 167] width 75 height 13
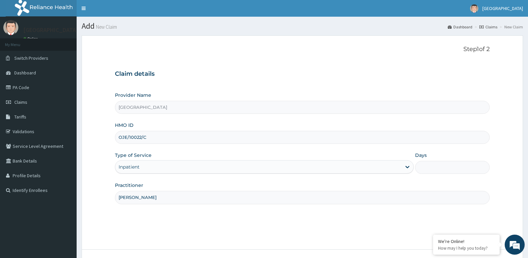
type input "2"
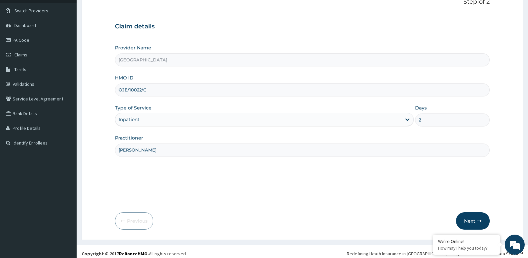
scroll to position [51, 0]
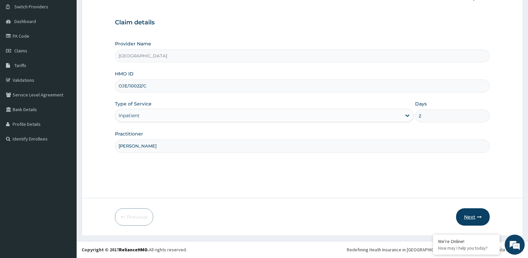
click at [475, 220] on button "Next" at bounding box center [473, 216] width 34 height 17
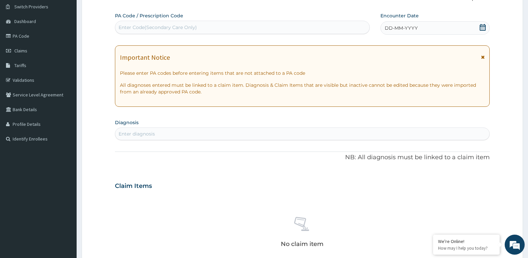
click at [141, 24] on div "Enter Code(Secondary Care Only)" at bounding box center [242, 27] width 254 height 11
paste input "PA/DEF6B5"
type input "PA/DEF6B5"
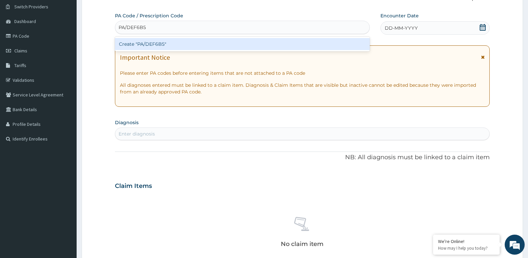
click at [134, 43] on div "Create "PA/DEF6B5"" at bounding box center [242, 44] width 255 height 12
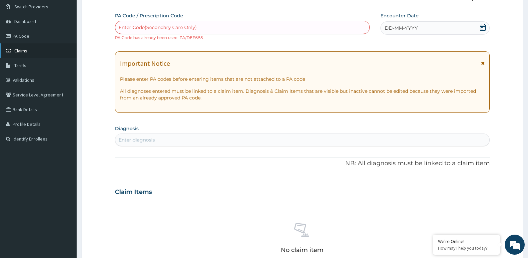
click at [29, 50] on link "Claims" at bounding box center [38, 50] width 77 height 15
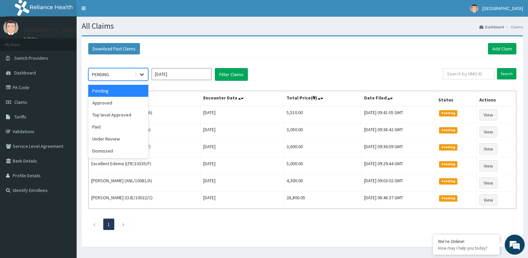
click at [141, 73] on icon at bounding box center [142, 74] width 7 height 7
click at [113, 99] on div "Approved" at bounding box center [118, 103] width 60 height 12
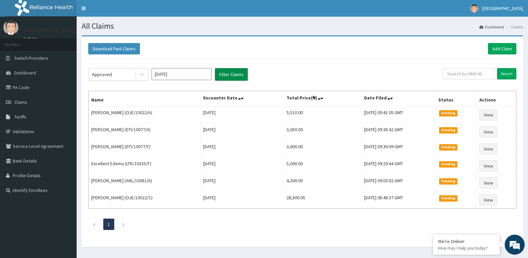
click at [229, 78] on button "Filter Claims" at bounding box center [231, 74] width 33 height 13
